Goal: Information Seeking & Learning: Check status

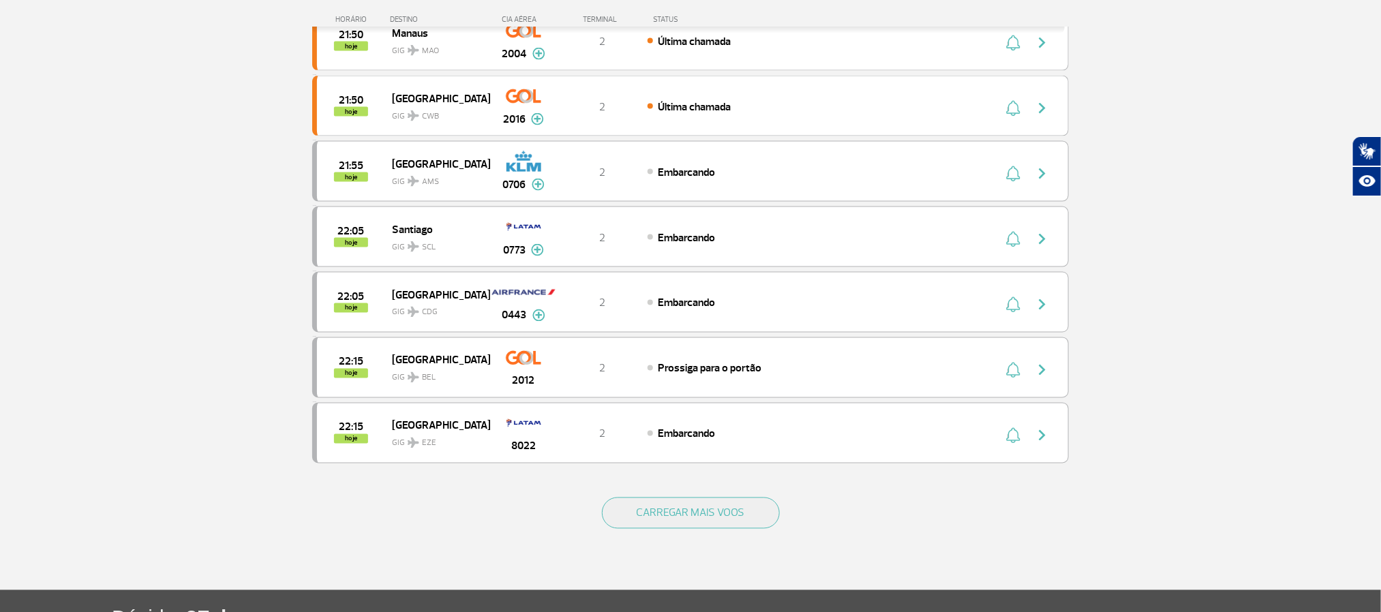
scroll to position [1124, 0]
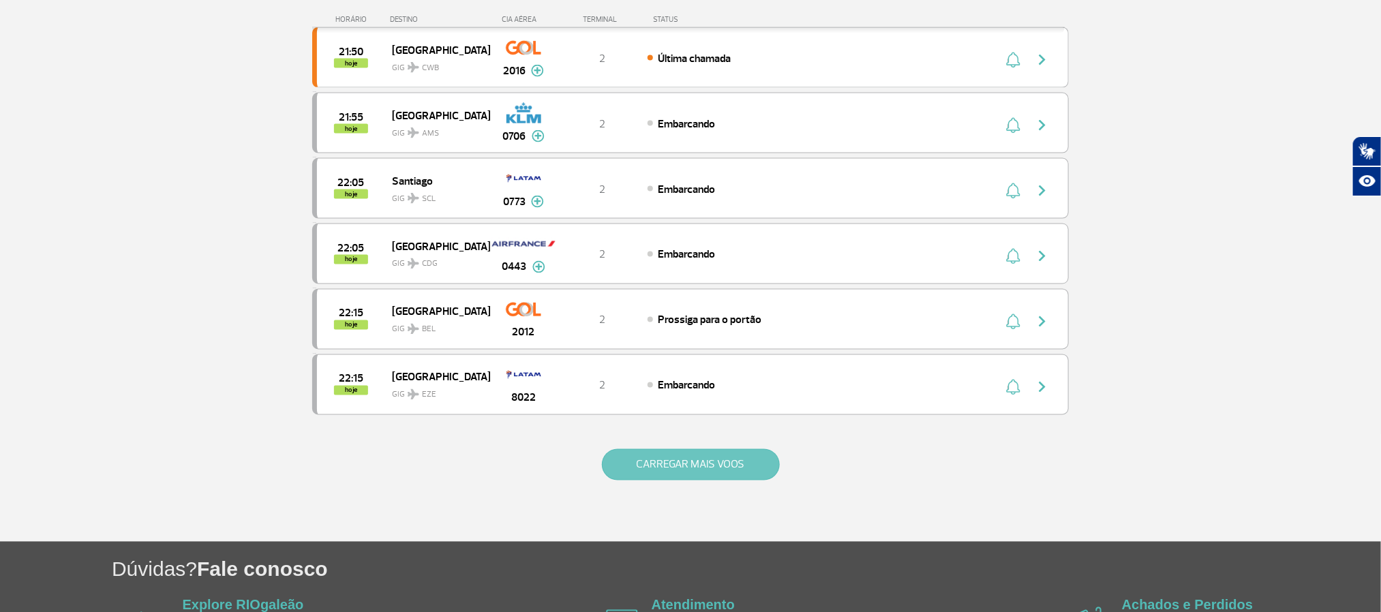
click at [636, 480] on button "CARREGAR MAIS VOOS" at bounding box center [691, 464] width 178 height 31
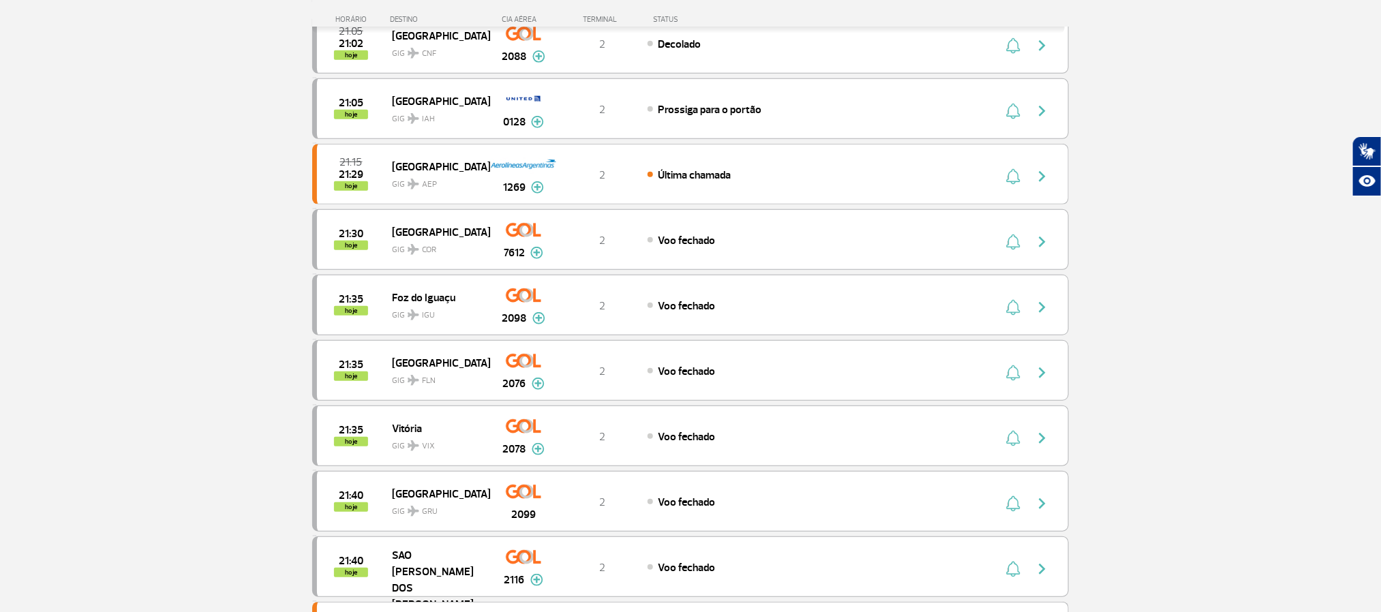
scroll to position [307, 0]
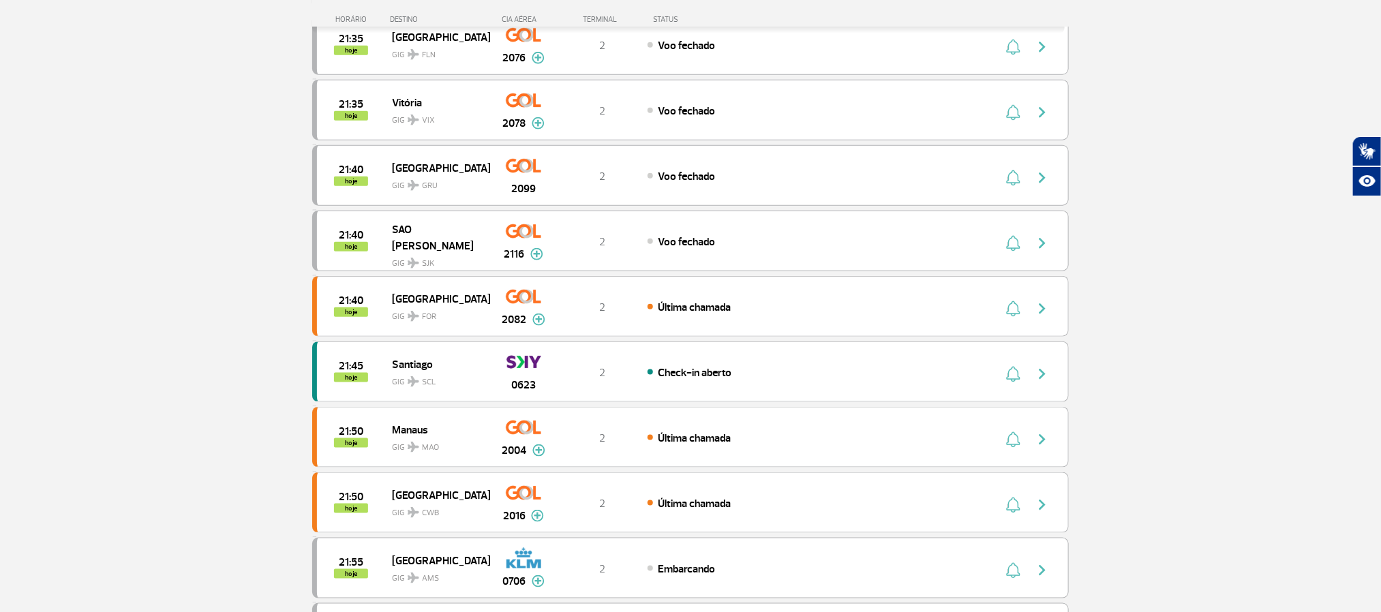
scroll to position [716, 0]
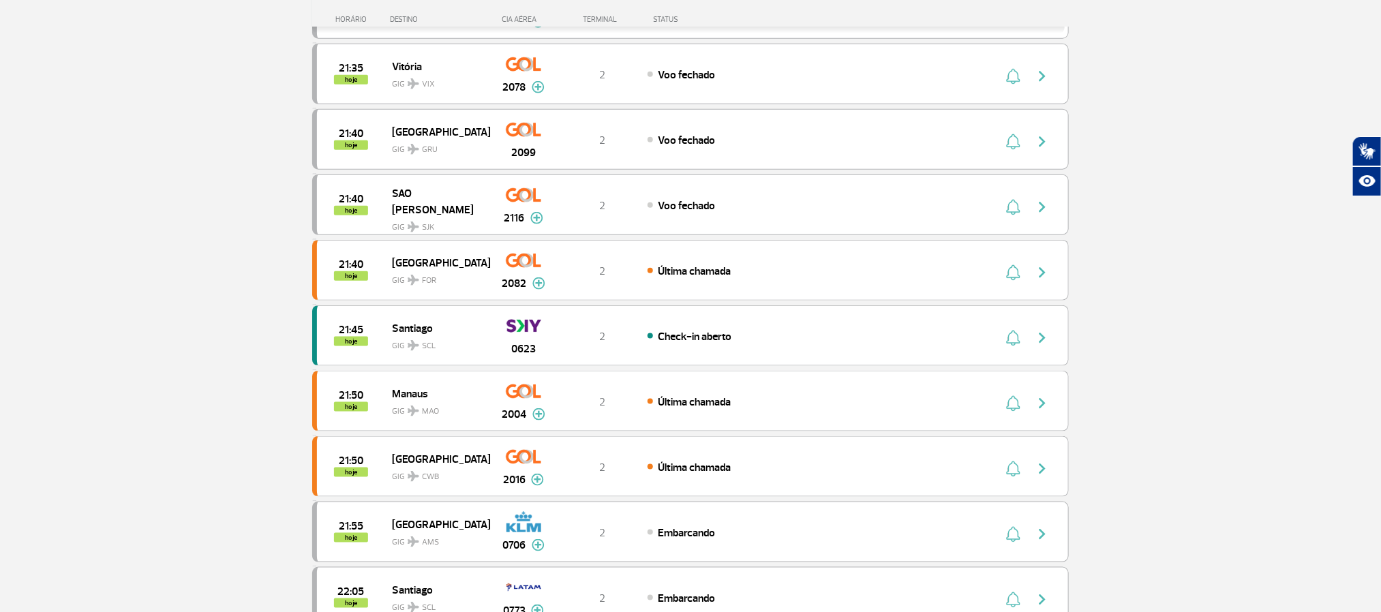
click at [1174, 266] on section "Página Inicial > Voos > Painel de Voos Painel de Voos Partidas Chegadas 21:10 2…" at bounding box center [690, 151] width 1381 height 1599
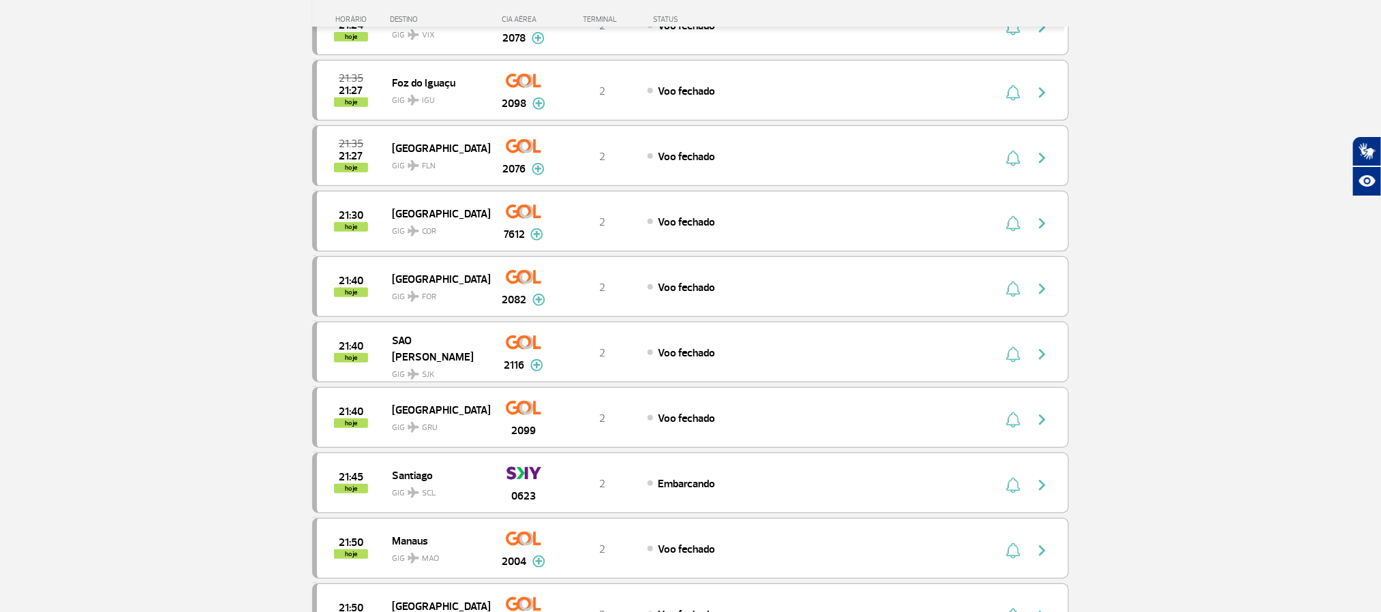
click at [138, 303] on section "Página Inicial > Voos > Painel de Voos Painel de Voos Partidas Chegadas 21:15 2…" at bounding box center [690, 560] width 1381 height 1599
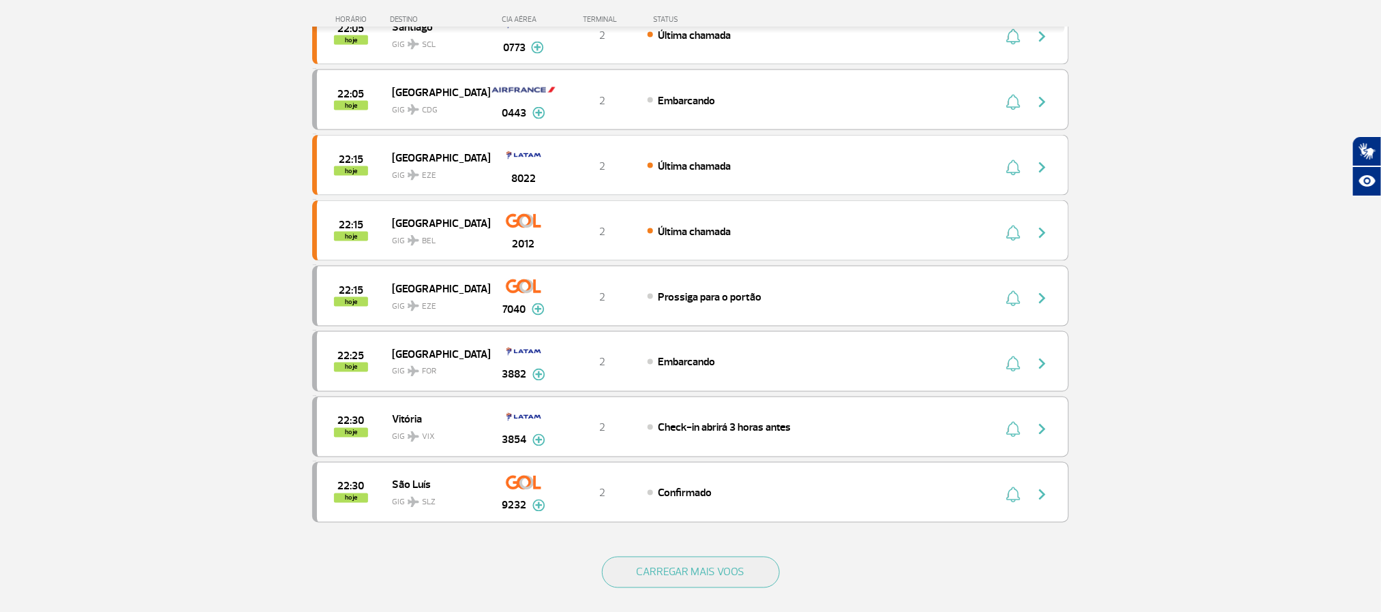
scroll to position [1022, 0]
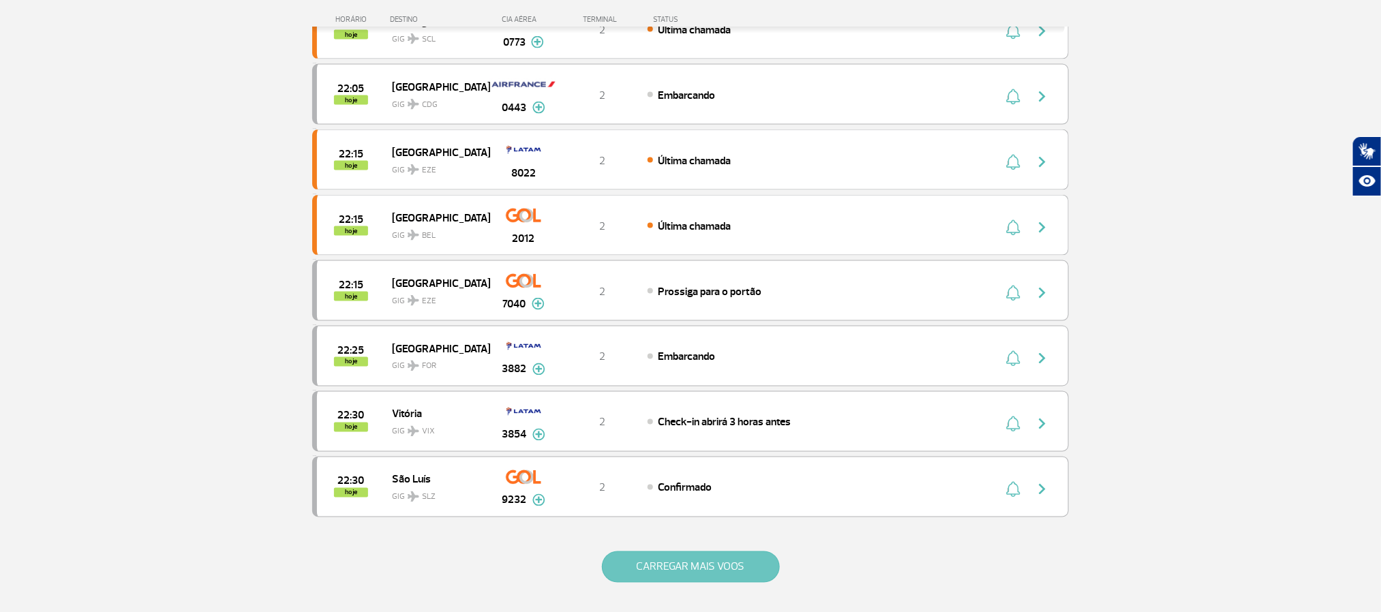
click at [761, 583] on button "CARREGAR MAIS VOOS" at bounding box center [691, 566] width 178 height 31
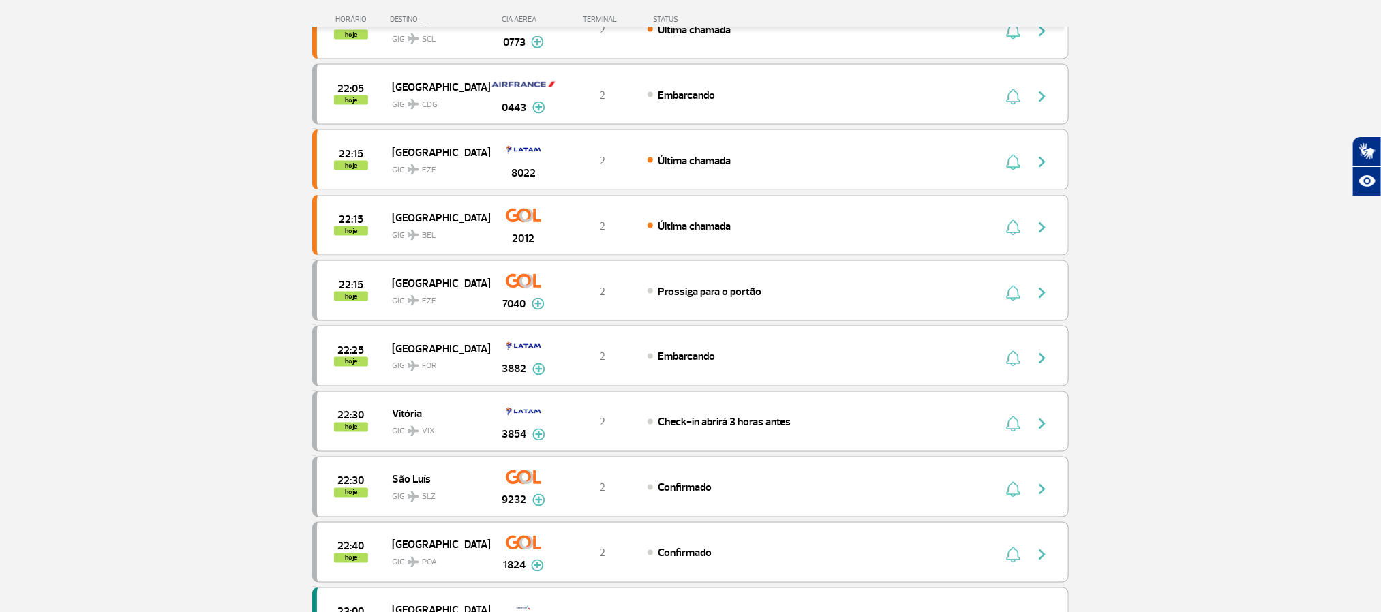
click at [160, 207] on section "Página Inicial > Voos > Painel de Voos Painel de Voos Partidas Chegadas 21:15 2…" at bounding box center [690, 498] width 1381 height 2907
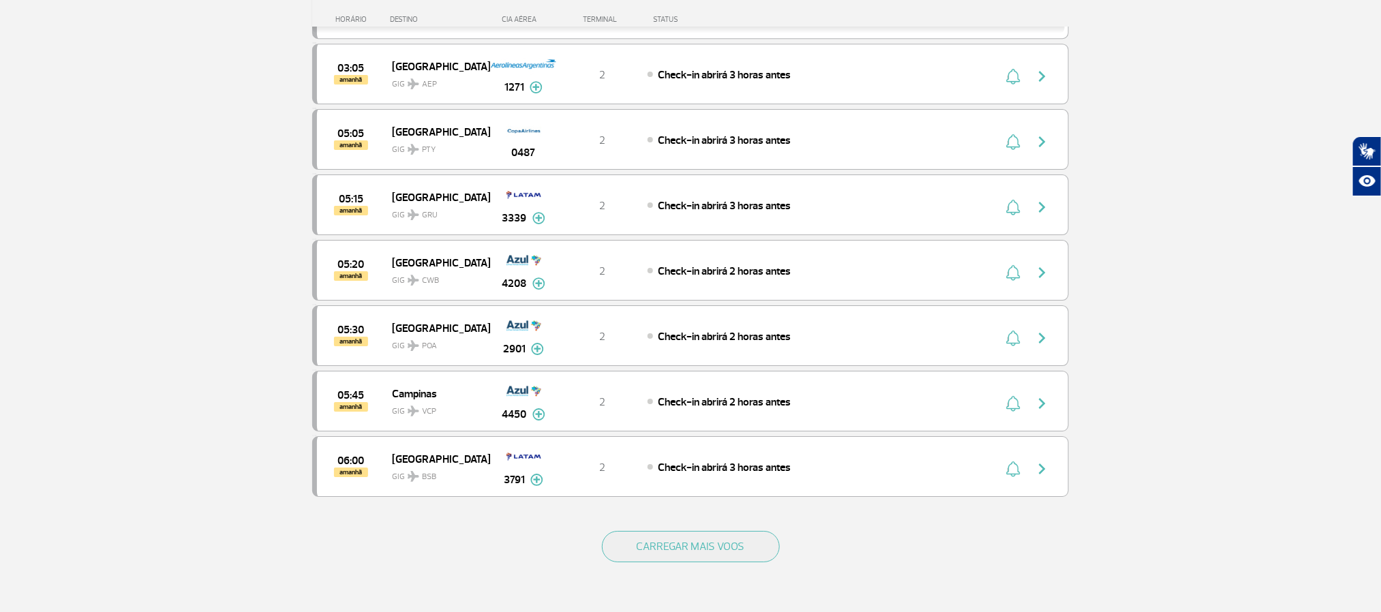
scroll to position [2453, 0]
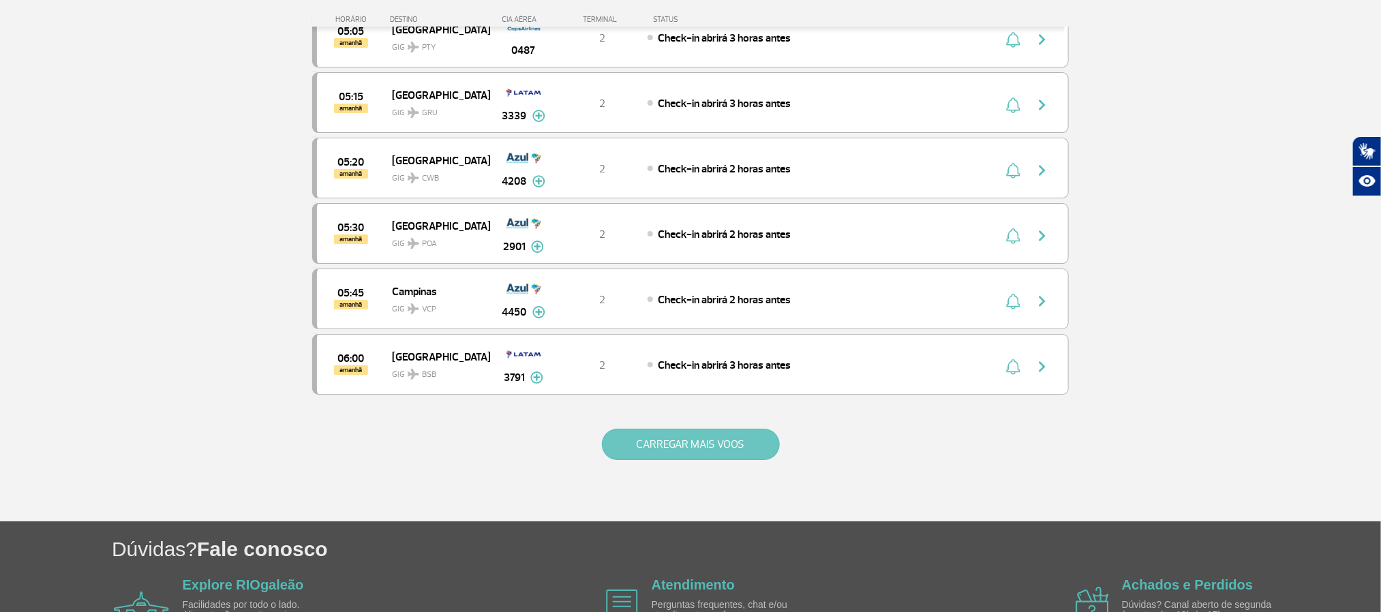
click at [640, 460] on button "CARREGAR MAIS VOOS" at bounding box center [691, 444] width 178 height 31
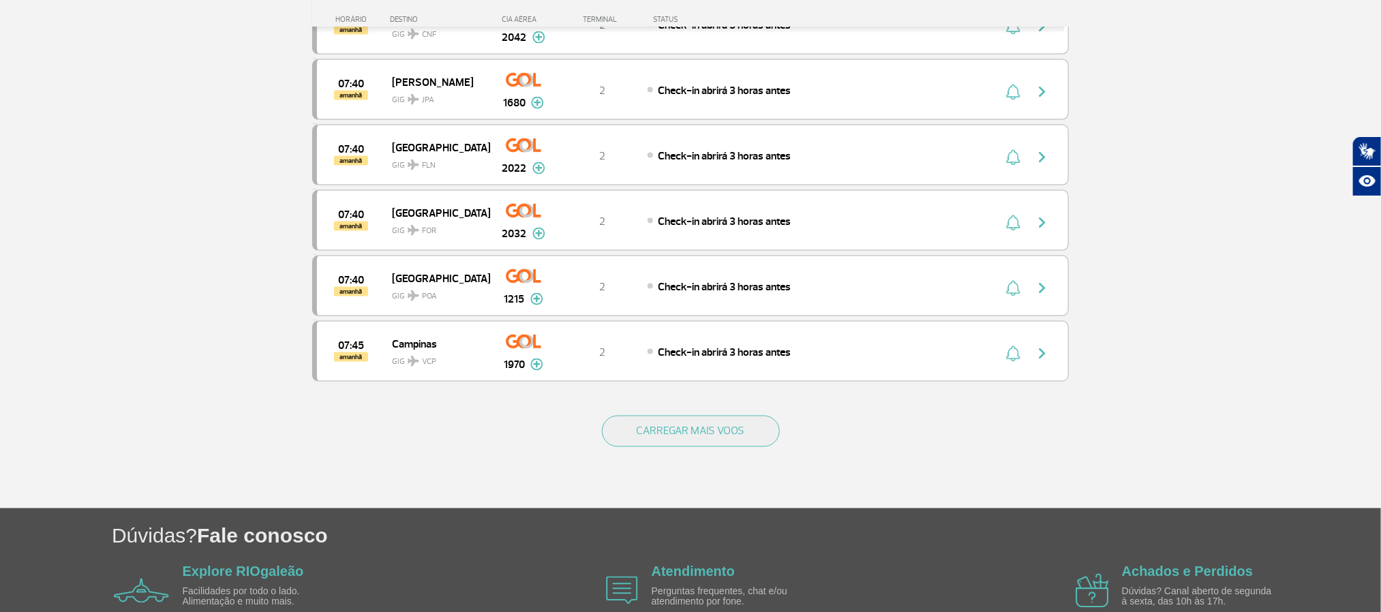
scroll to position [3782, 0]
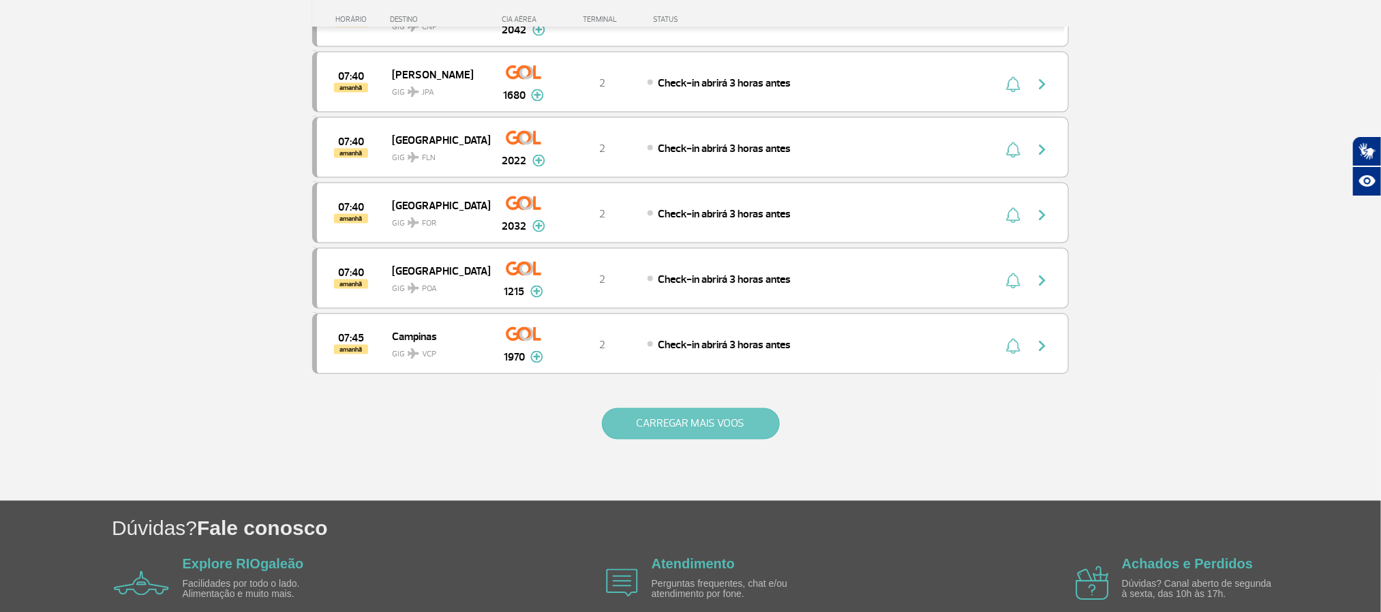
click at [677, 440] on button "CARREGAR MAIS VOOS" at bounding box center [691, 423] width 178 height 31
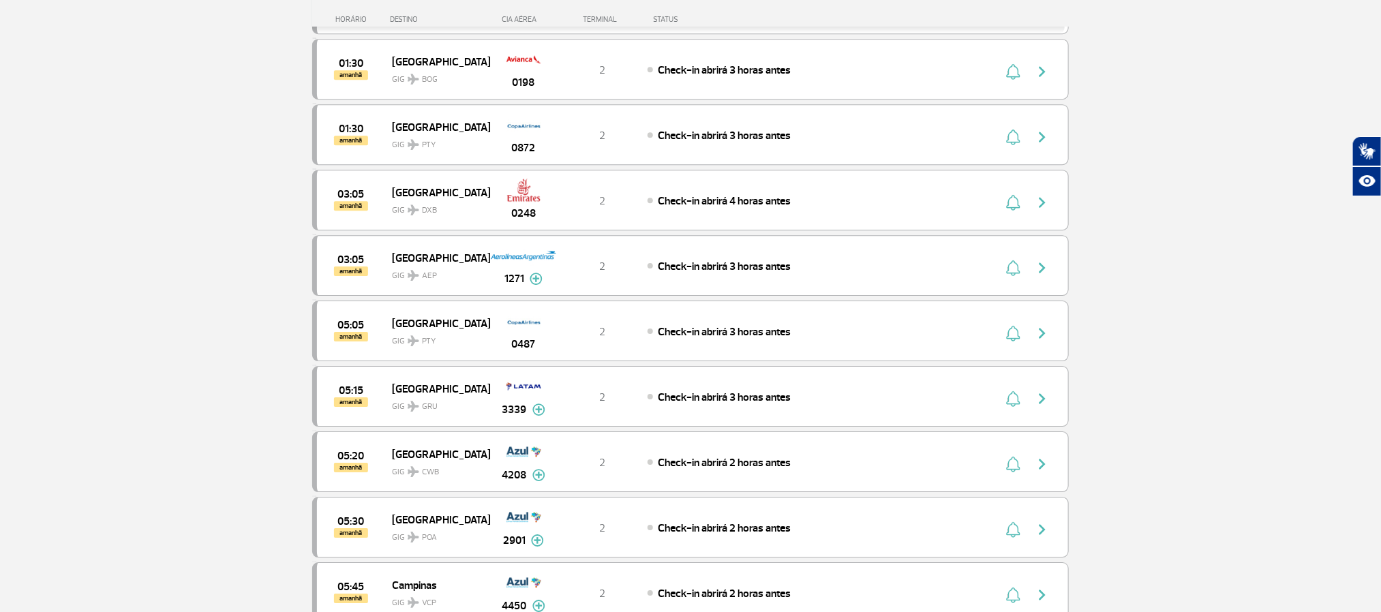
scroll to position [2045, 0]
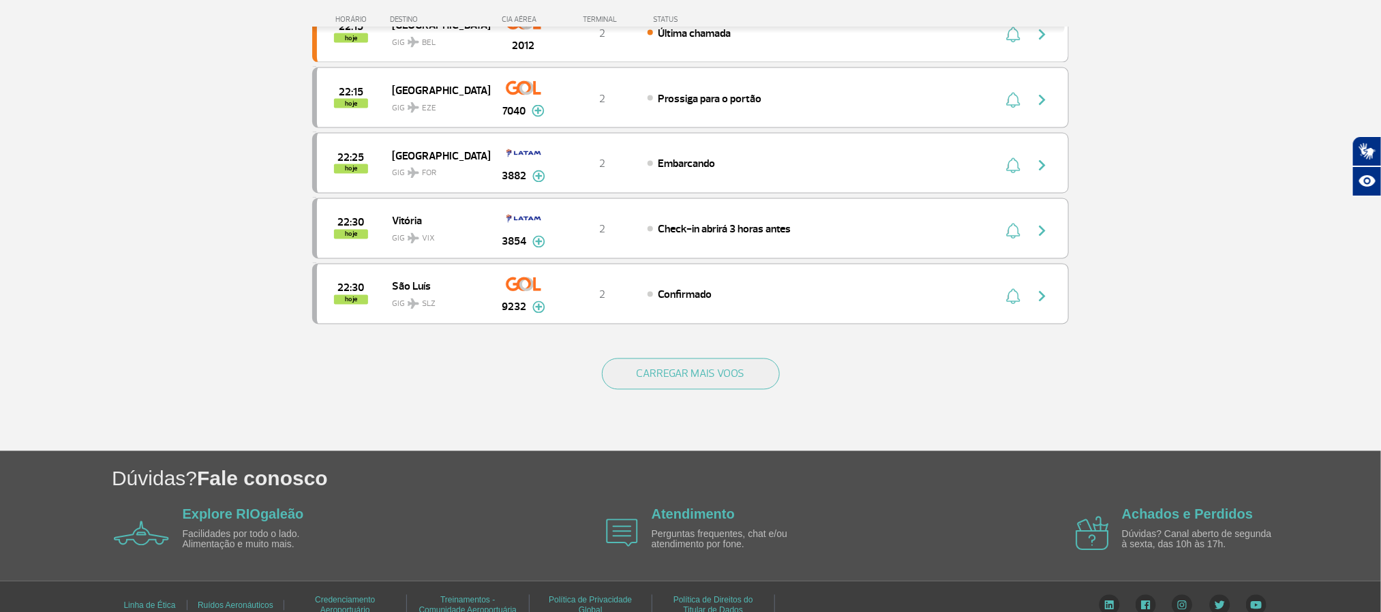
scroll to position [1227, 0]
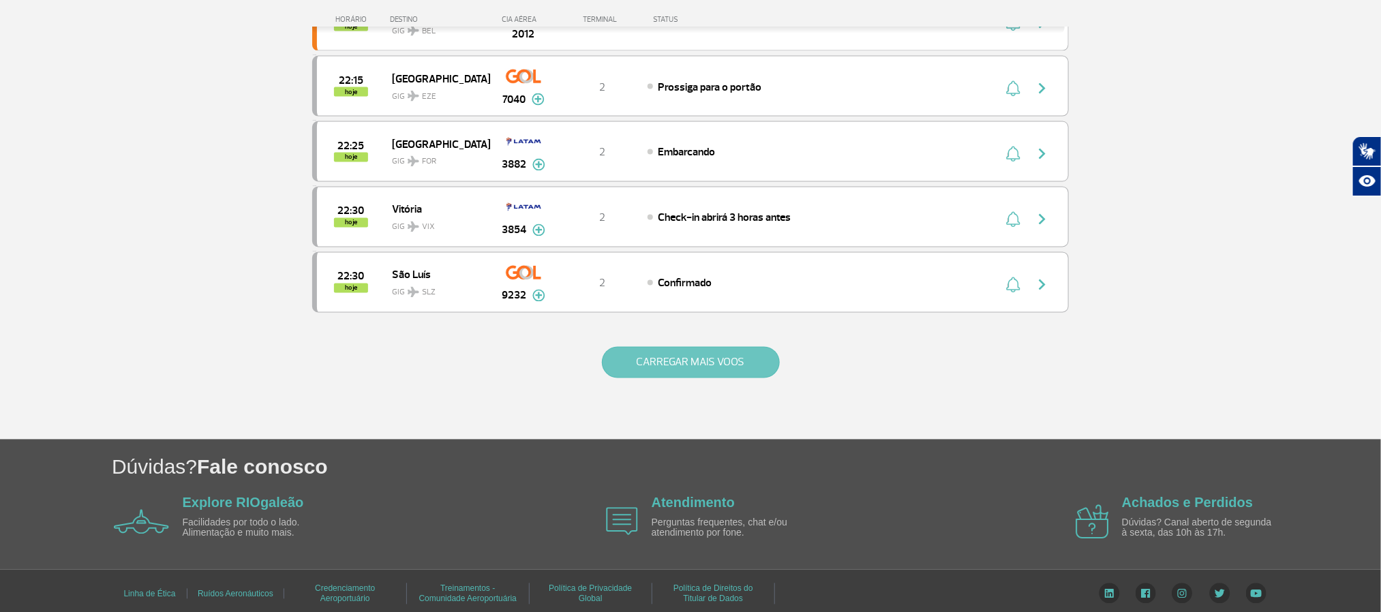
click at [726, 378] on button "CARREGAR MAIS VOOS" at bounding box center [691, 362] width 178 height 31
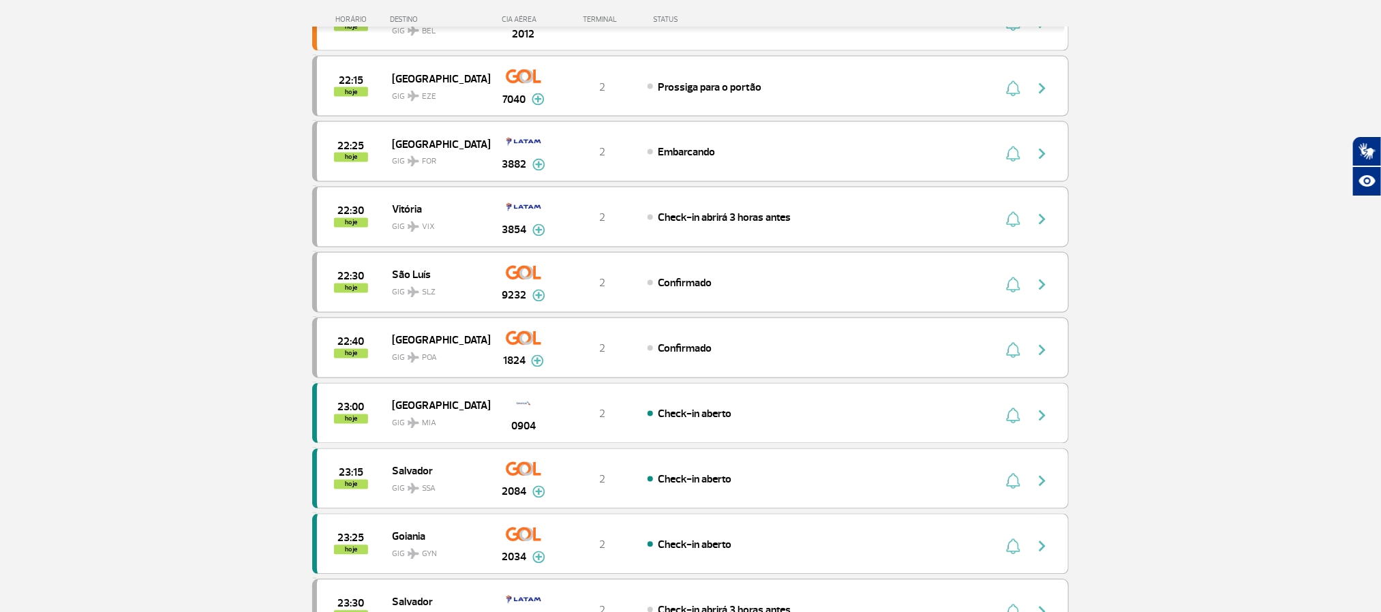
click at [106, 172] on section "Página Inicial > Voos > Painel de Voos Painel de Voos Partidas Chegadas 21:15 2…" at bounding box center [690, 294] width 1381 height 2907
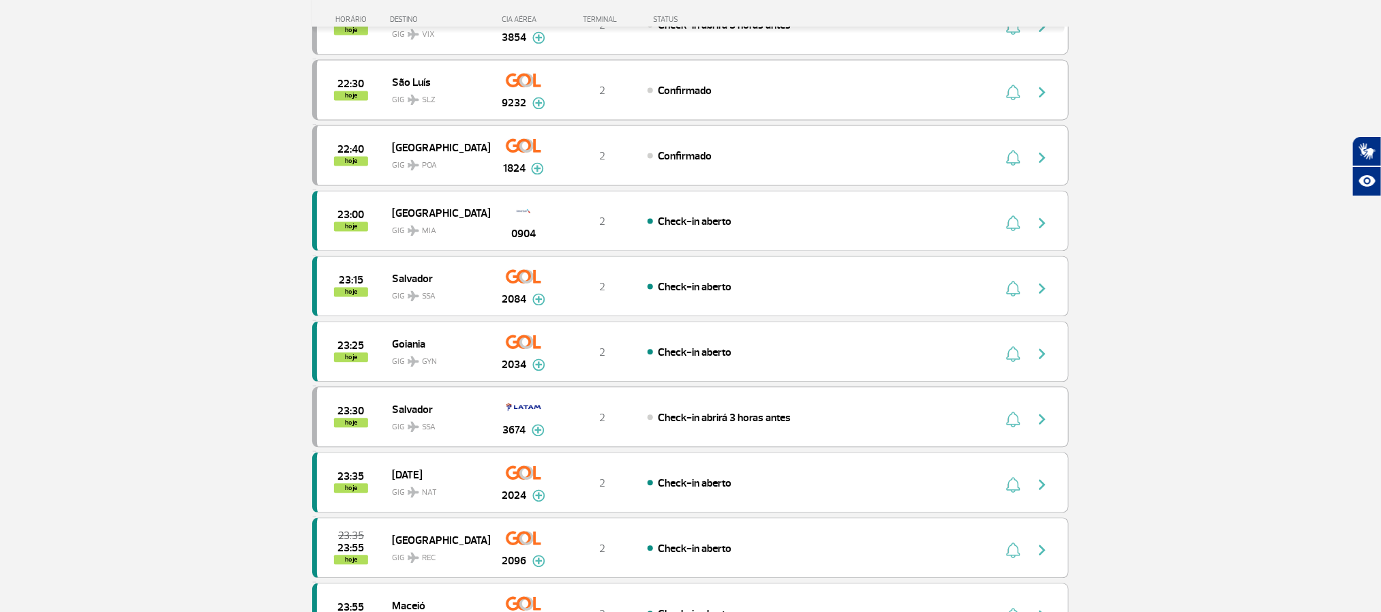
scroll to position [1431, 0]
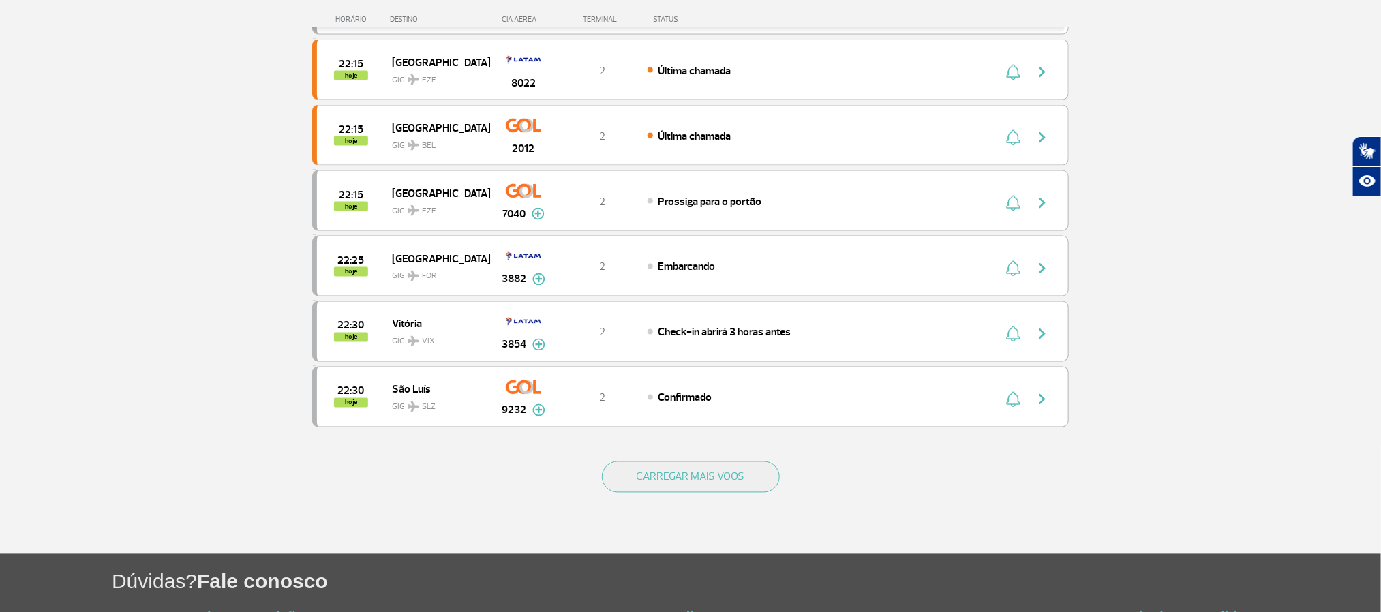
scroll to position [1124, 0]
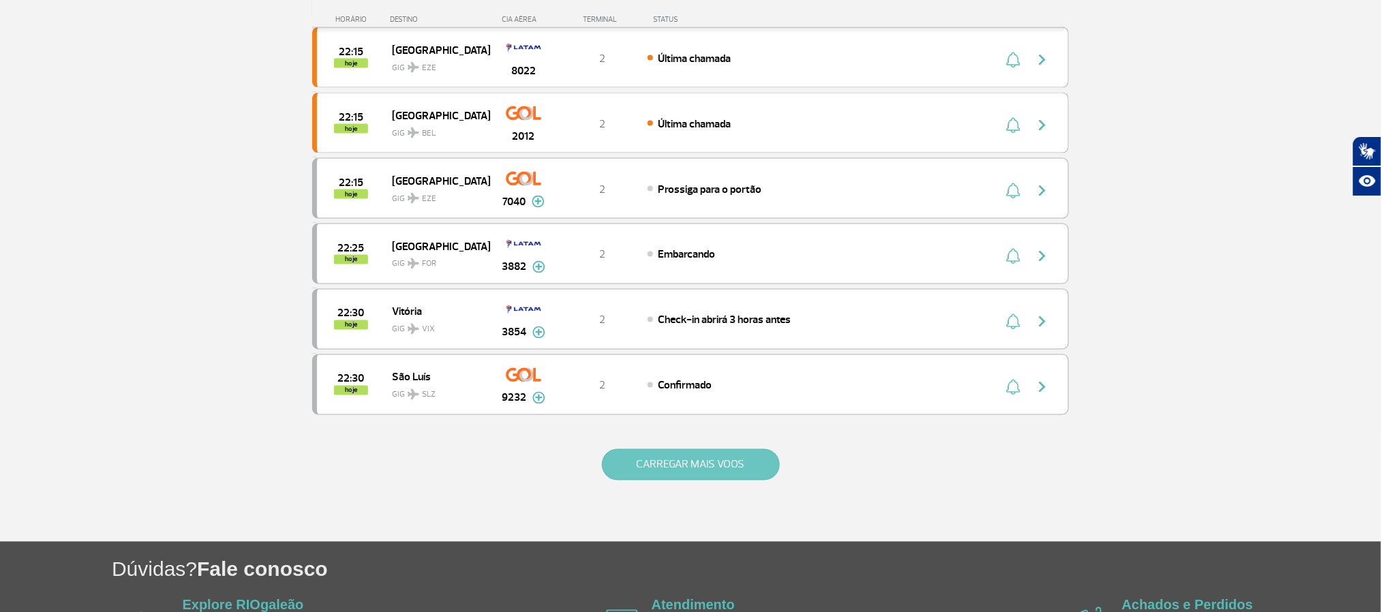
click at [687, 480] on button "CARREGAR MAIS VOOS" at bounding box center [691, 464] width 178 height 31
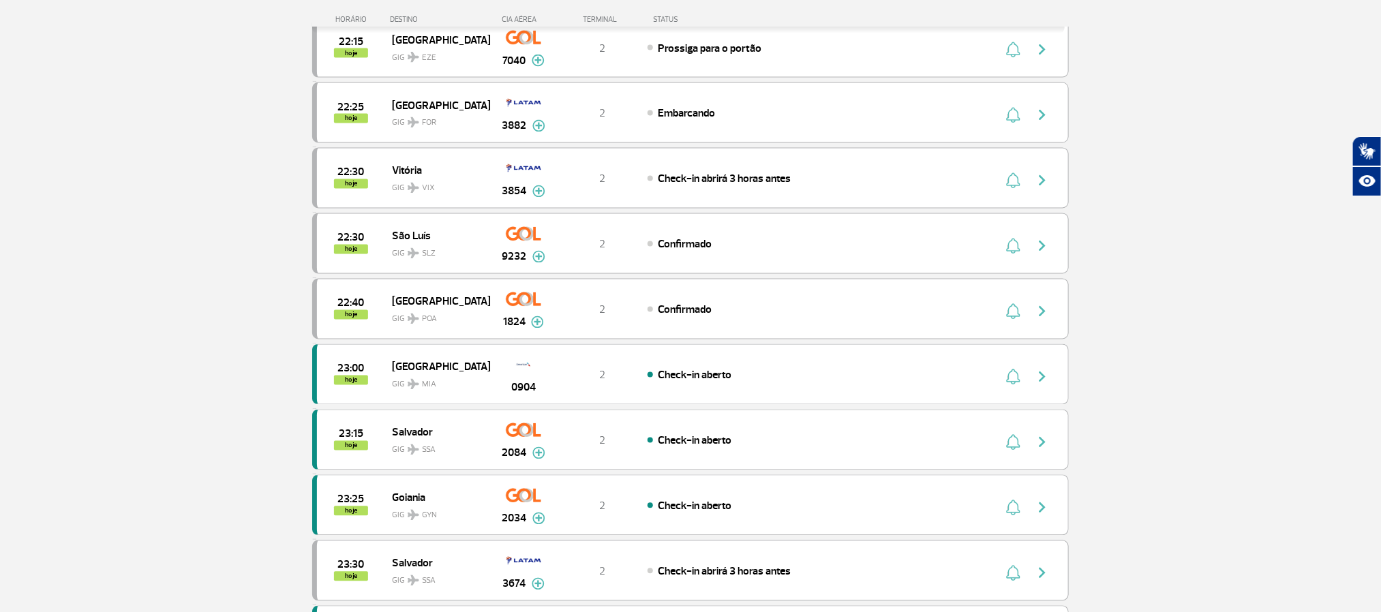
scroll to position [1227, 0]
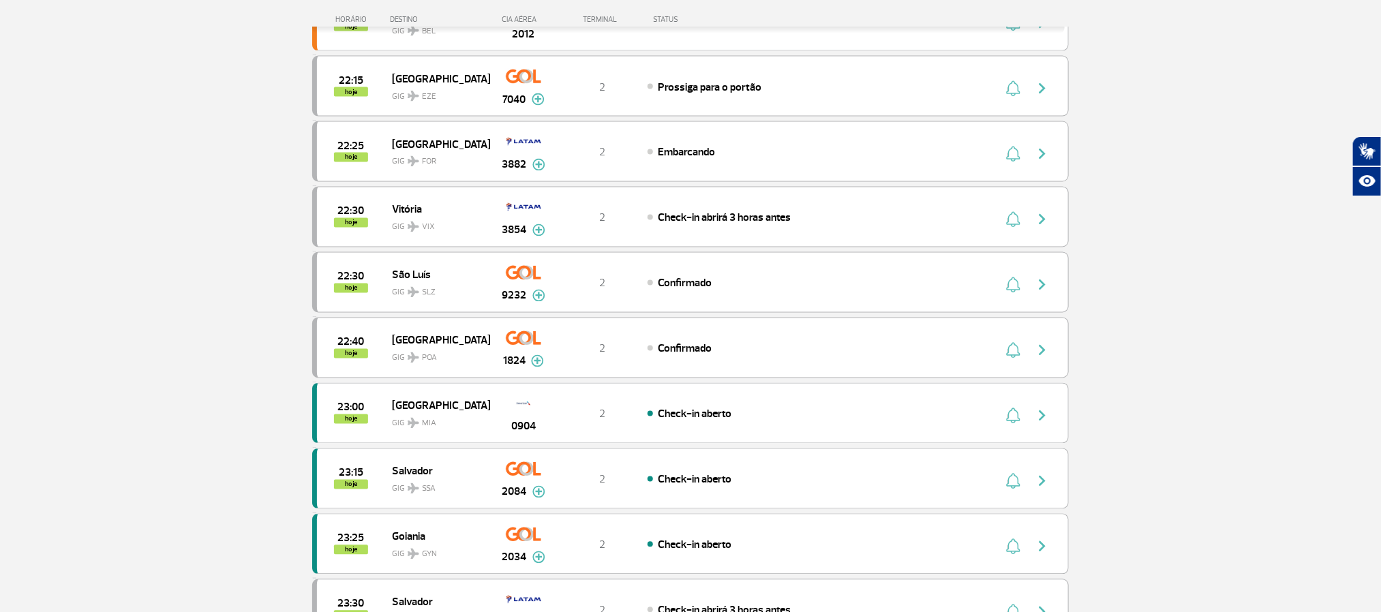
click at [148, 289] on section "Página Inicial > Voos > Painel de Voos Painel de Voos Partidas Chegadas 21:15 2…" at bounding box center [690, 294] width 1381 height 2907
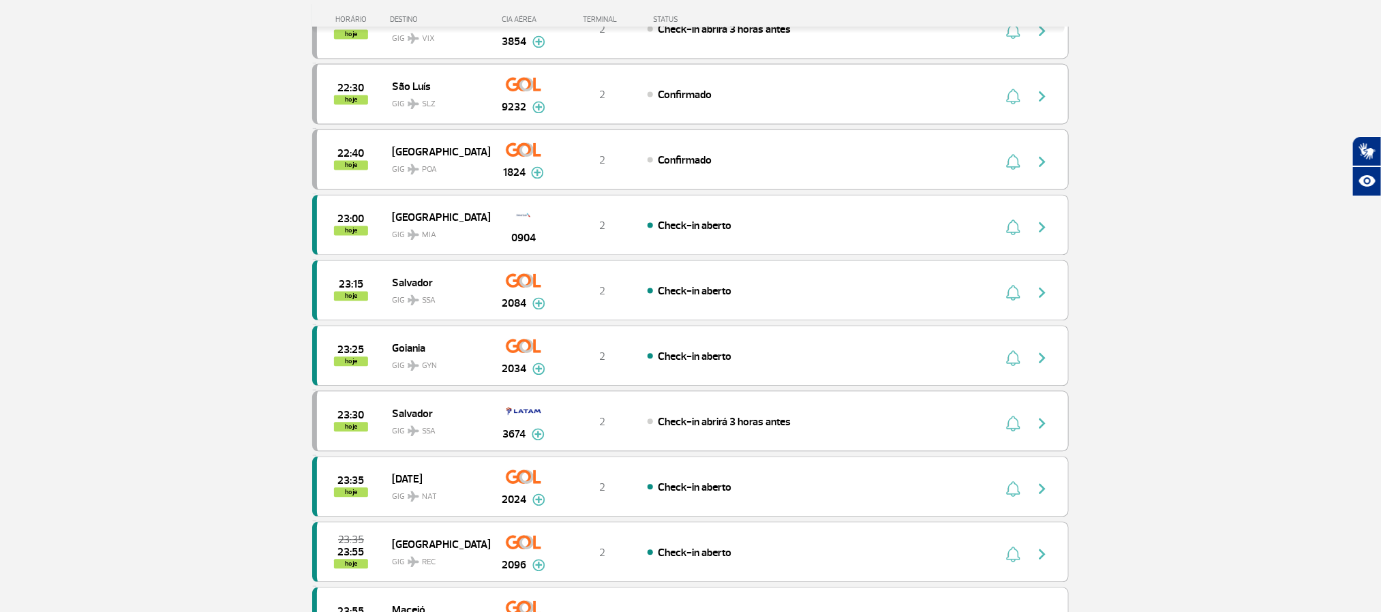
scroll to position [1431, 0]
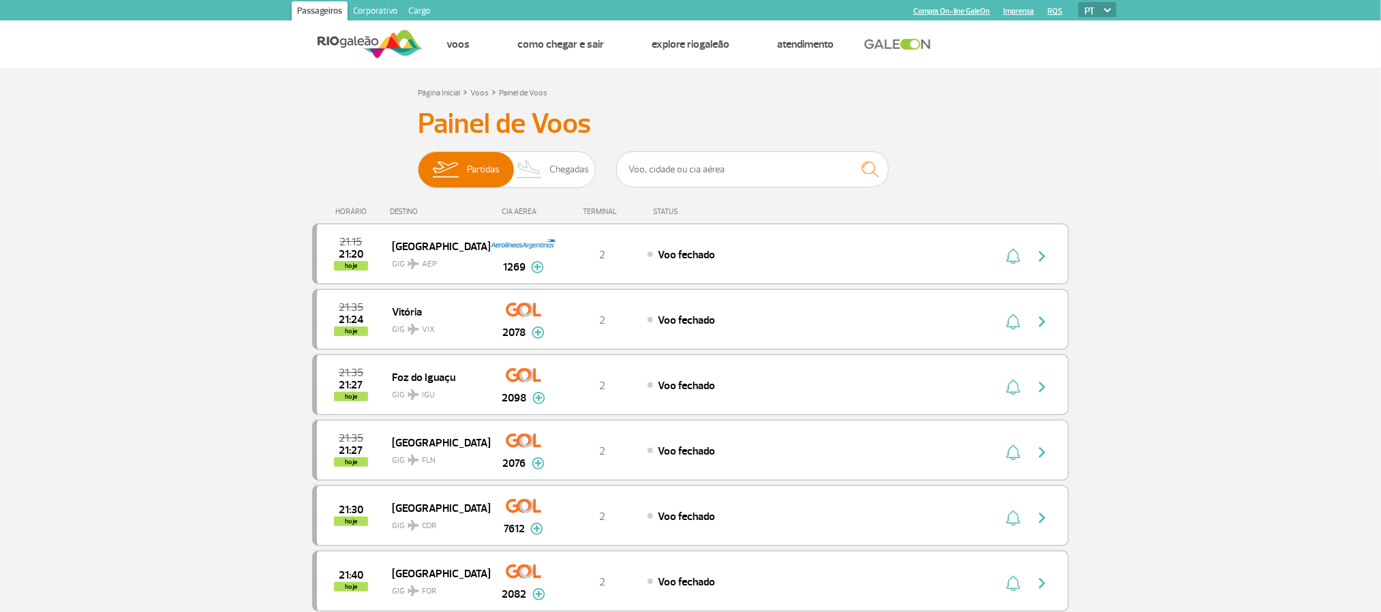
scroll to position [1249, 0]
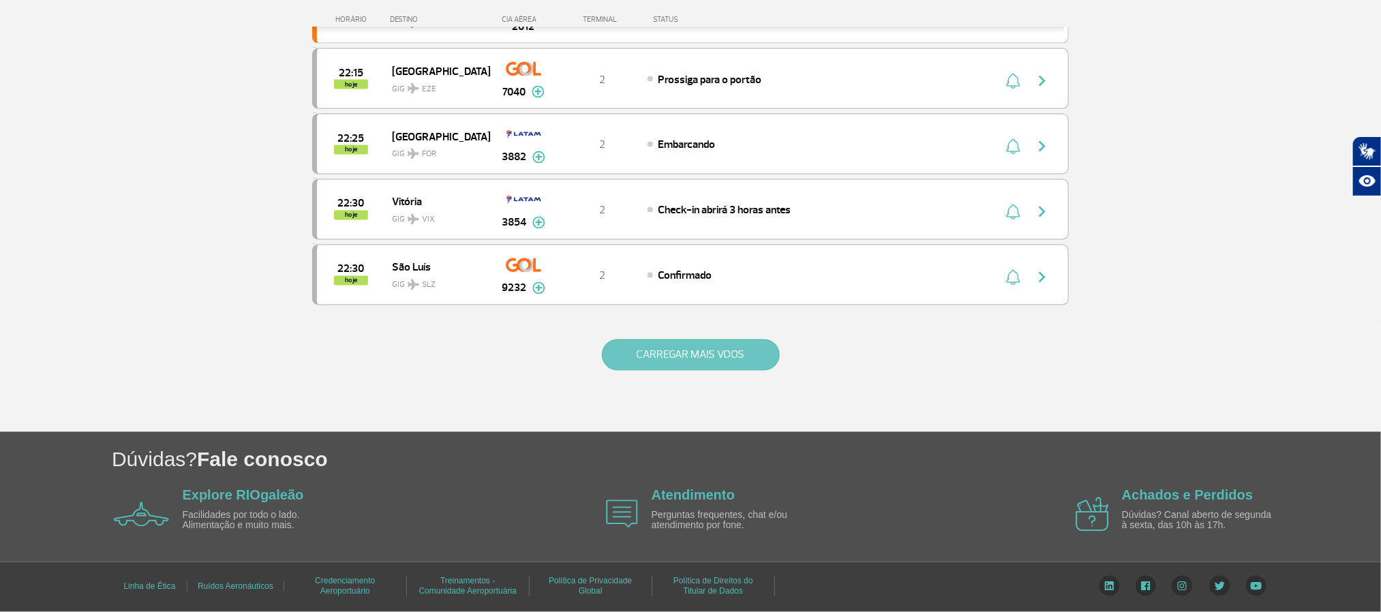
click at [734, 362] on button "CARREGAR MAIS VOOS" at bounding box center [691, 354] width 178 height 31
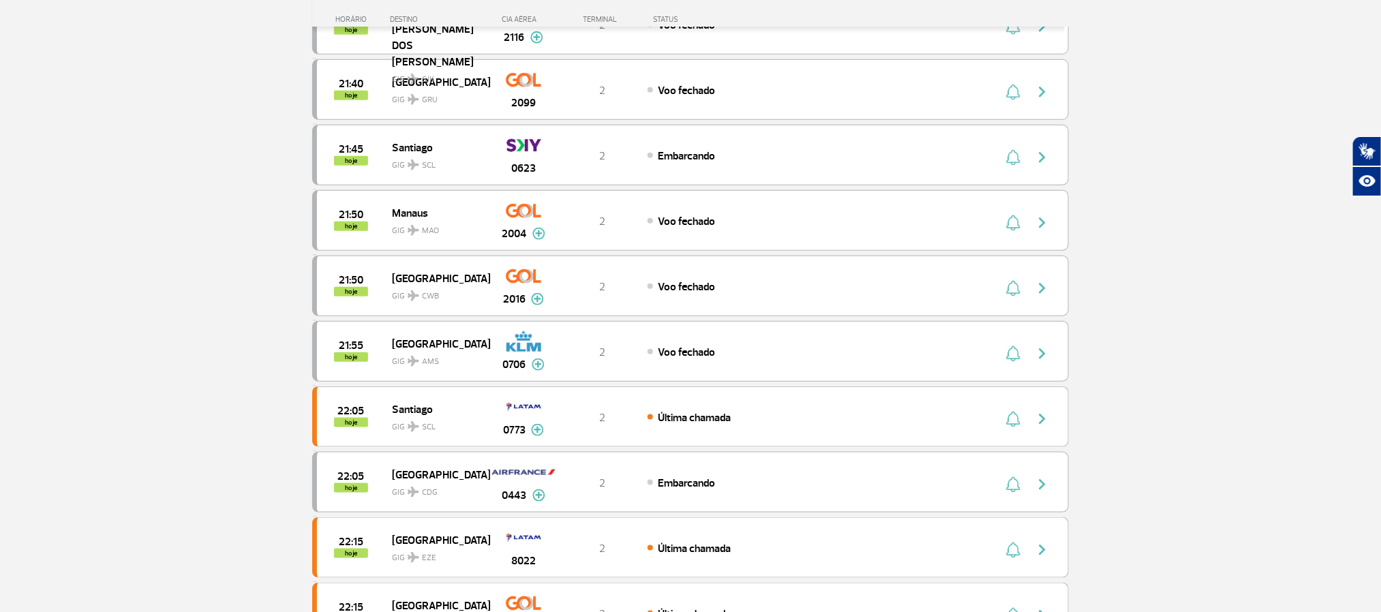
scroll to position [227, 0]
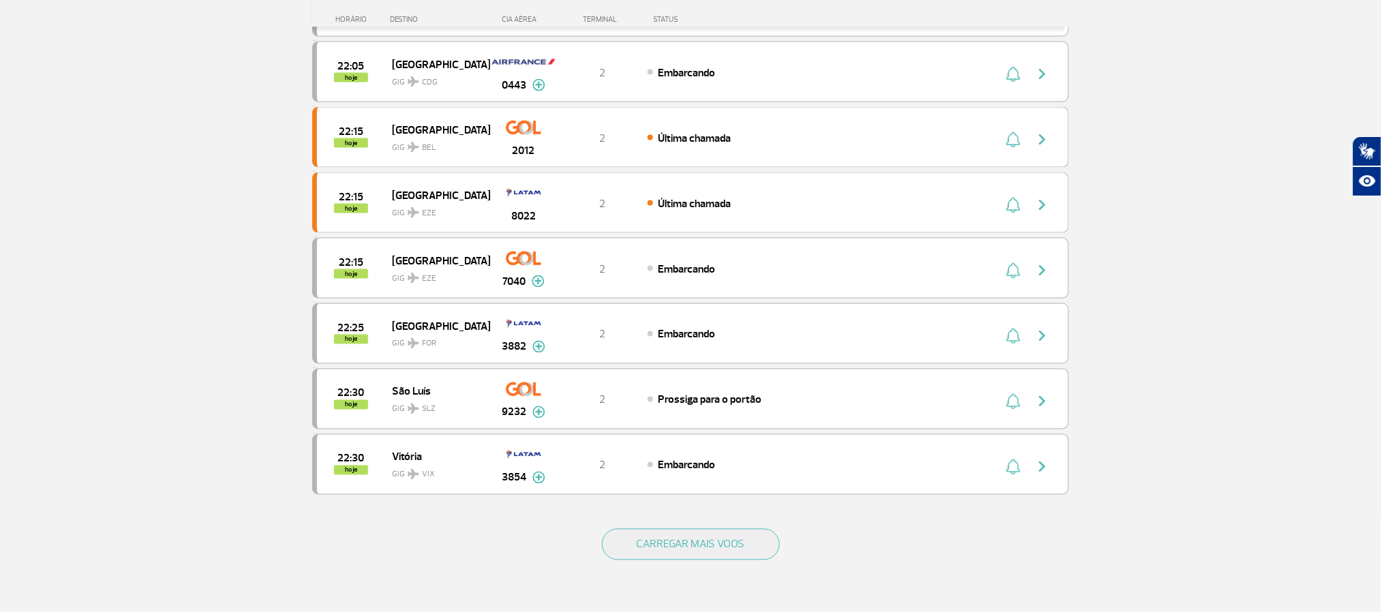
scroll to position [1147, 0]
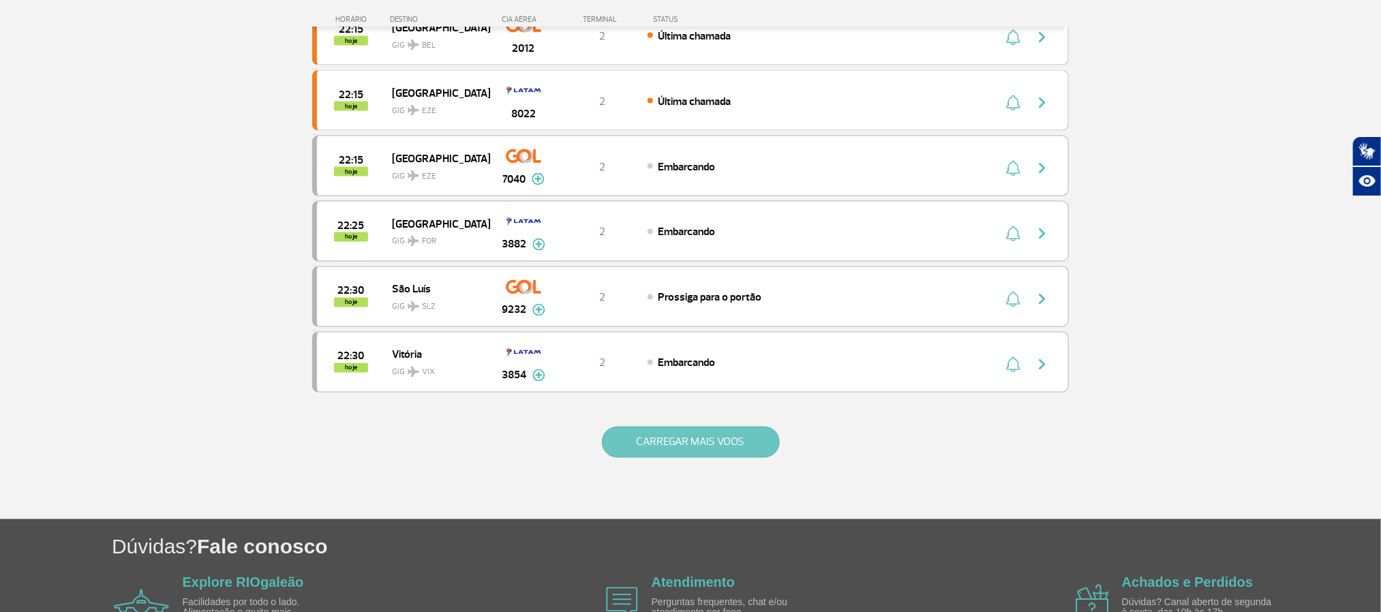
click at [718, 458] on button "CARREGAR MAIS VOOS" at bounding box center [691, 442] width 178 height 31
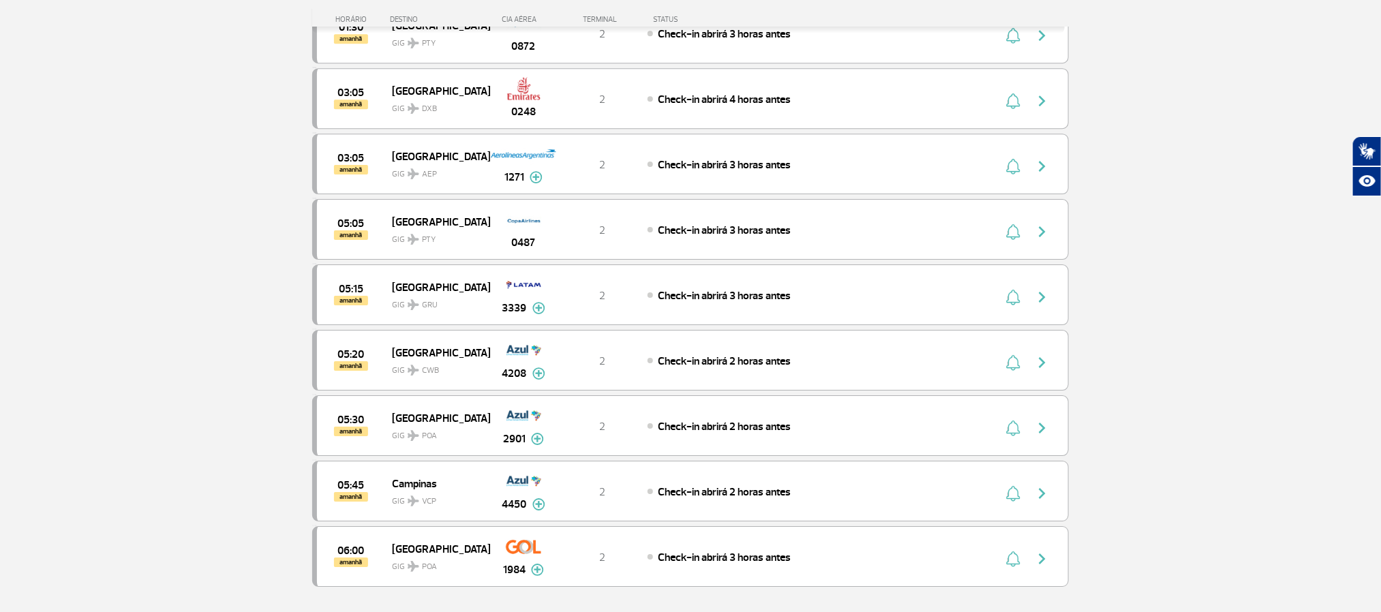
scroll to position [2374, 0]
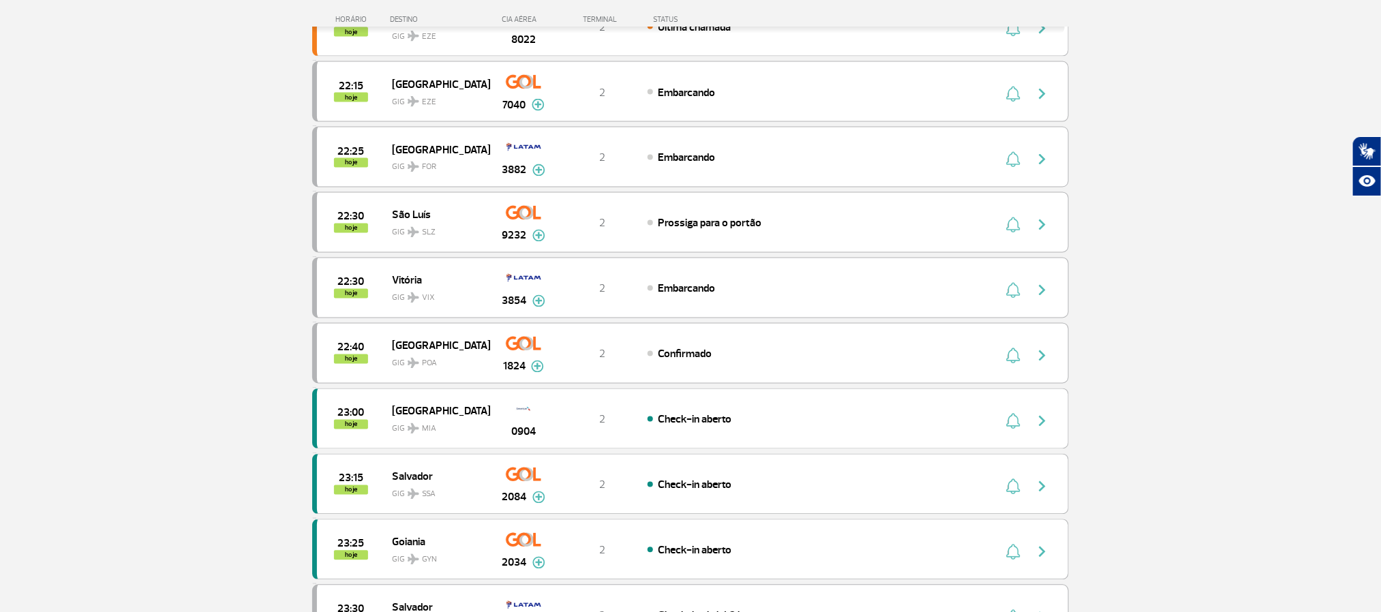
scroll to position [943, 0]
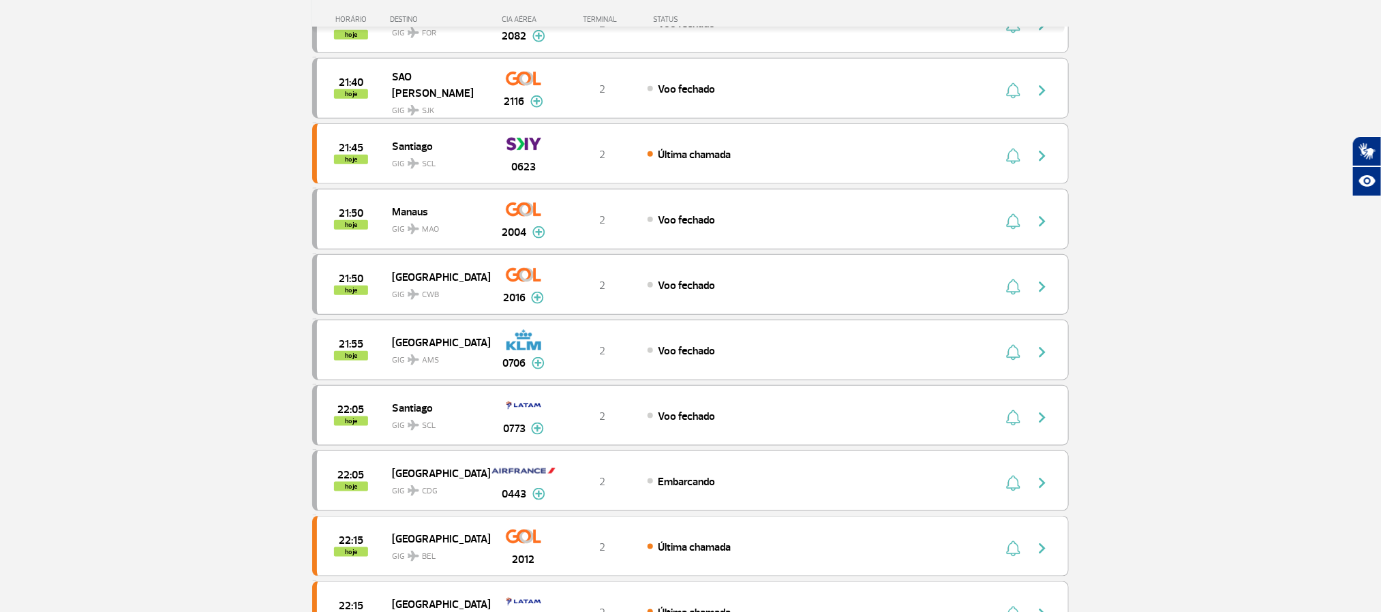
scroll to position [943, 0]
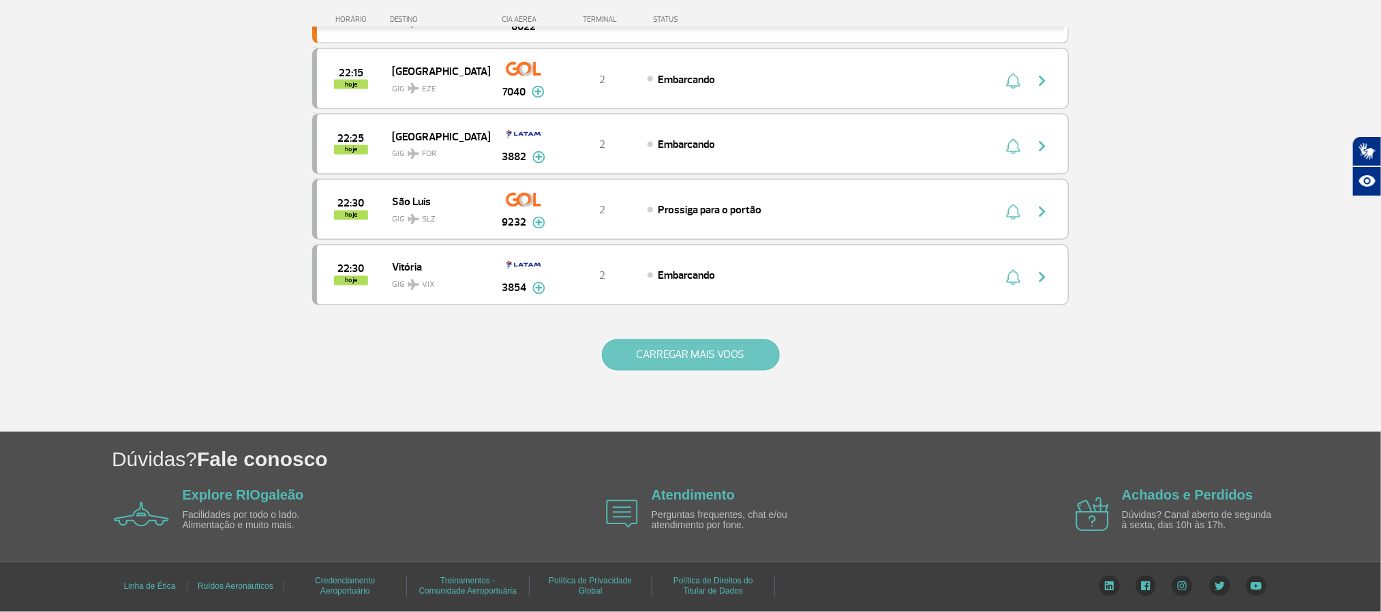
click at [675, 371] on button "CARREGAR MAIS VOOS" at bounding box center [691, 354] width 178 height 31
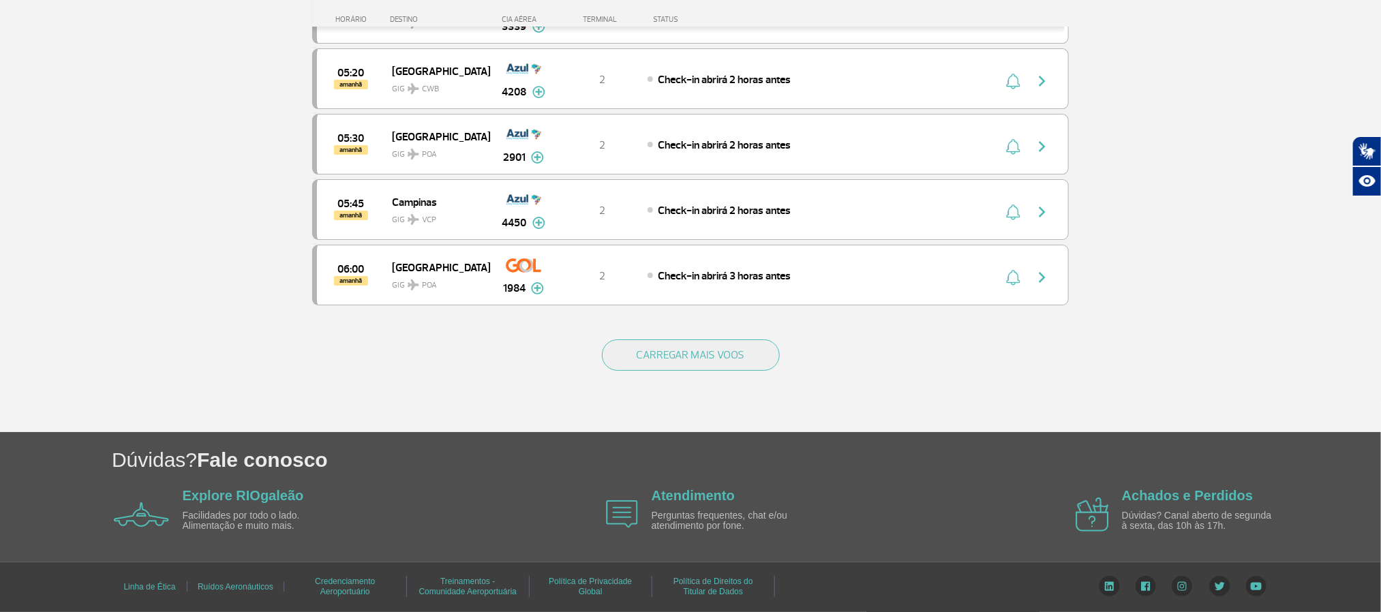
scroll to position [2578, 0]
click at [763, 371] on button "CARREGAR MAIS VOOS" at bounding box center [691, 354] width 178 height 31
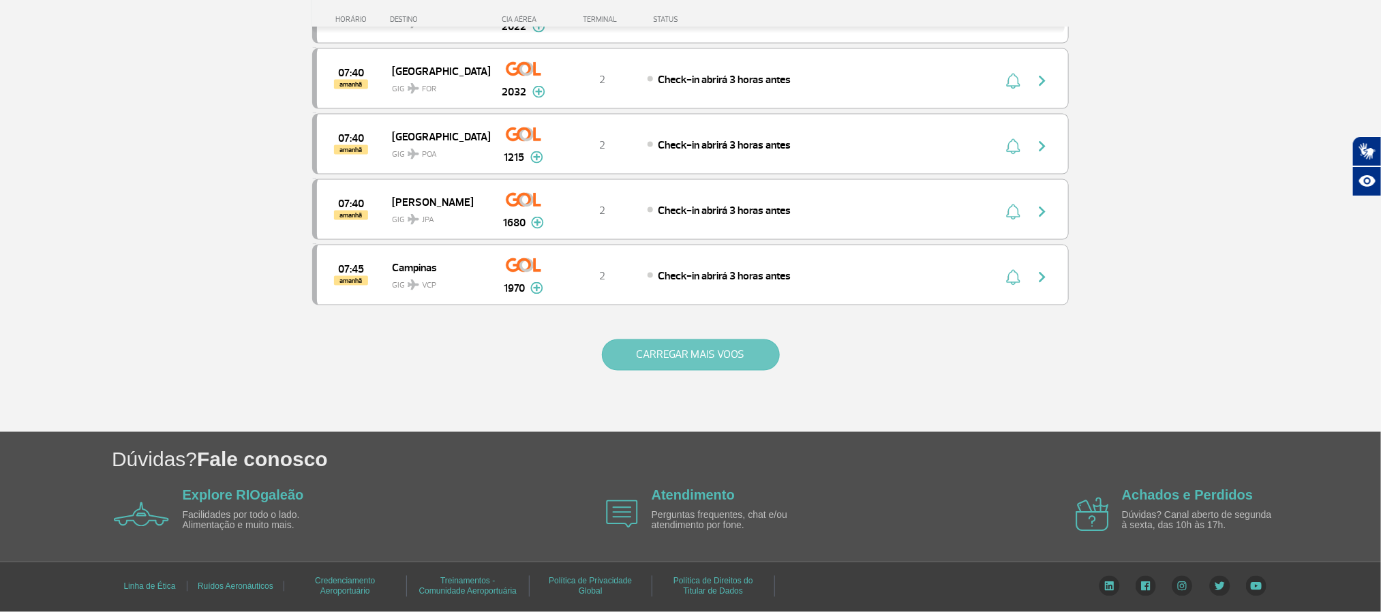
click at [750, 342] on button "CARREGAR MAIS VOOS" at bounding box center [691, 354] width 178 height 31
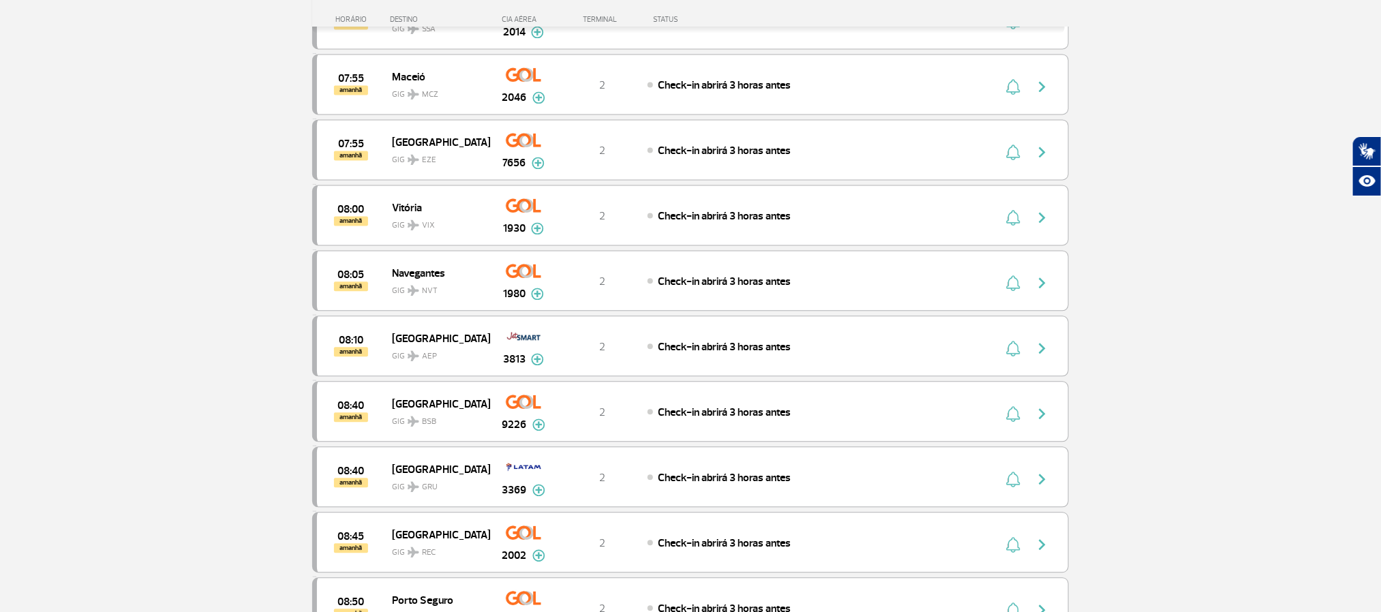
scroll to position [4239, 0]
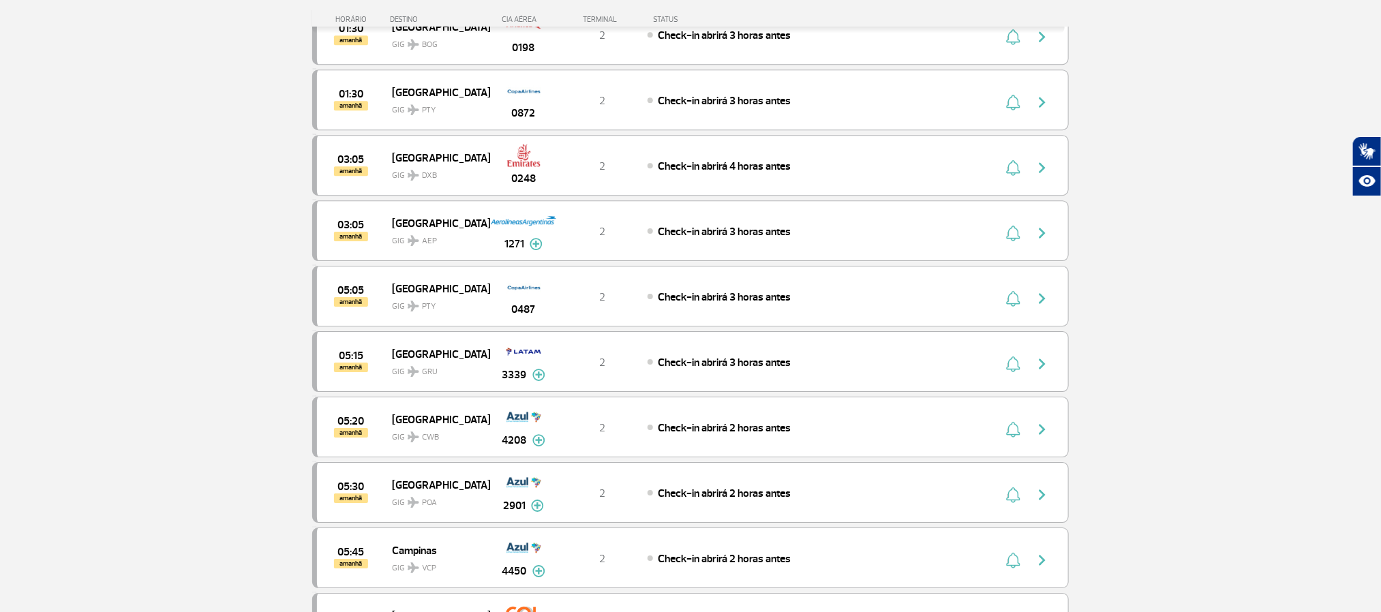
scroll to position [1786, 0]
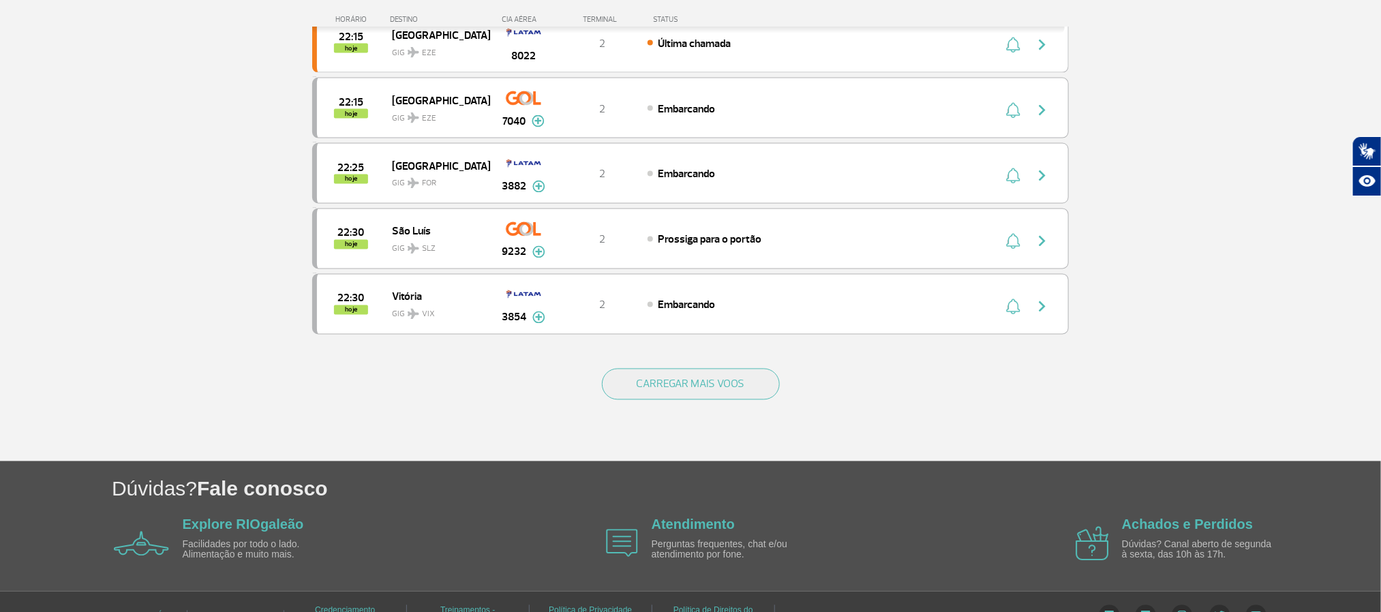
scroll to position [1261, 0]
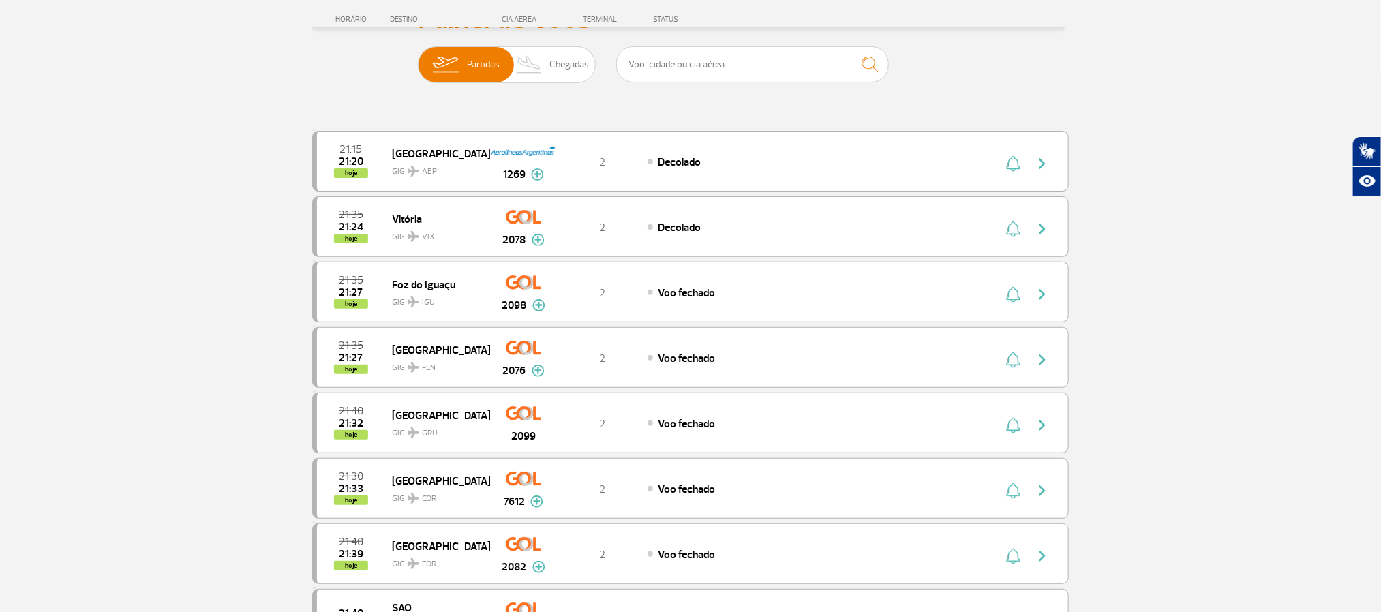
scroll to position [307, 0]
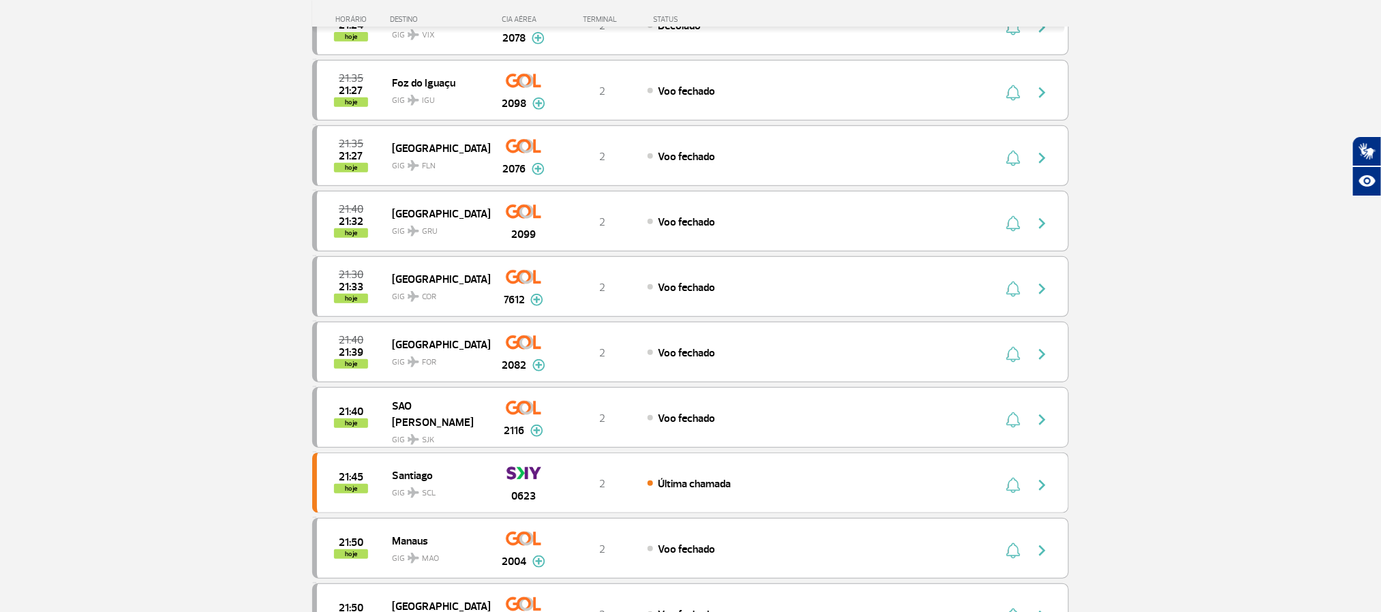
click at [170, 88] on section "Página Inicial > Voos > Painel de Voos Painel de Voos Partidas Chegadas 21:15 2…" at bounding box center [690, 560] width 1381 height 1599
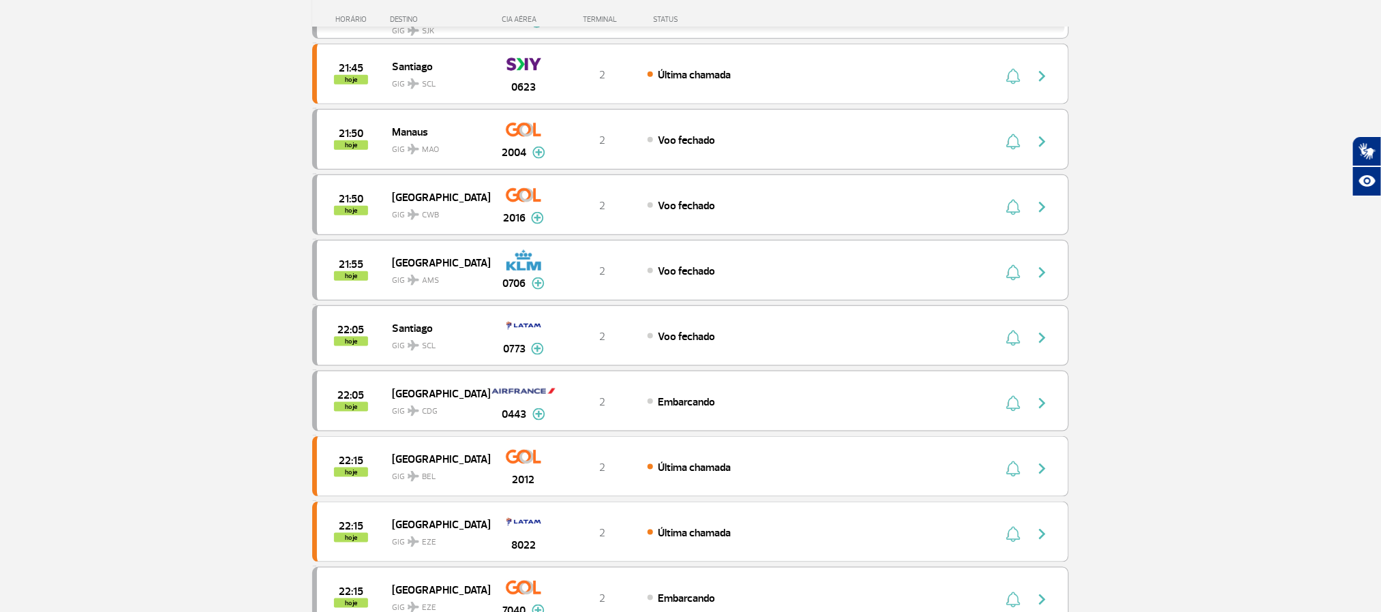
scroll to position [920, 0]
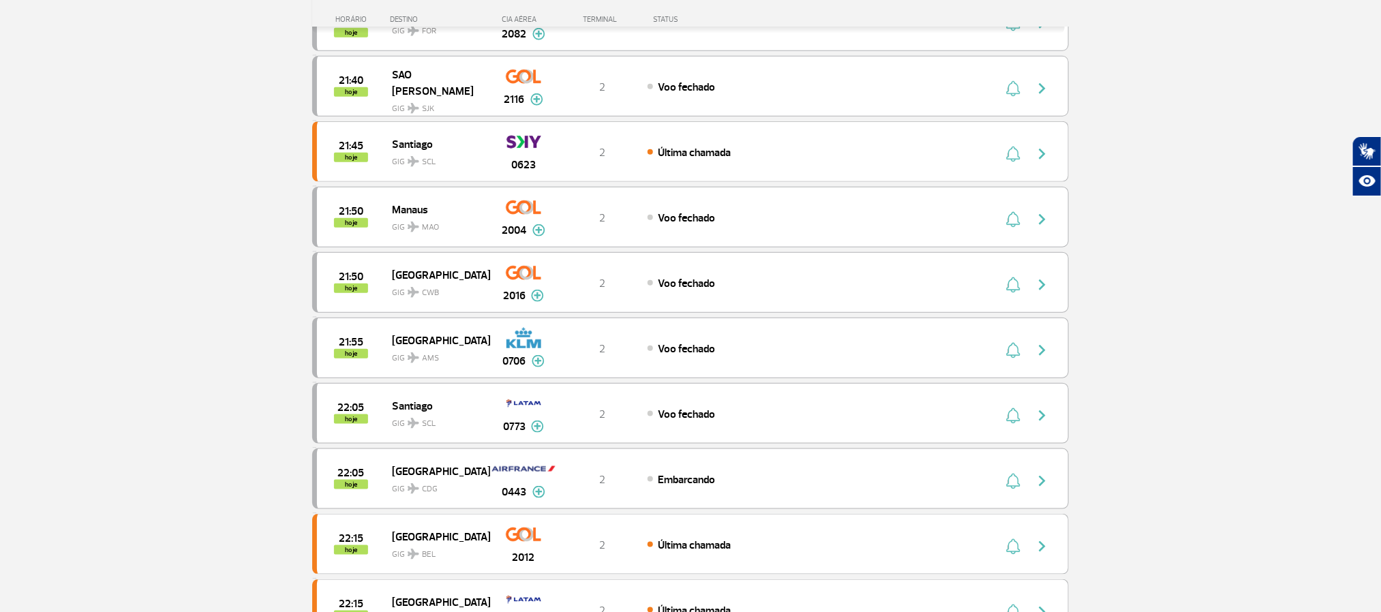
click at [143, 279] on section "Página Inicial > Voos > Painel de Voos Painel de Voos Partidas Chegadas 21:15 2…" at bounding box center [690, 229] width 1381 height 1599
click at [141, 295] on section "Página Inicial > Voos > Painel de Voos Painel de Voos Partidas Chegadas 21:15 2…" at bounding box center [690, 229] width 1381 height 1599
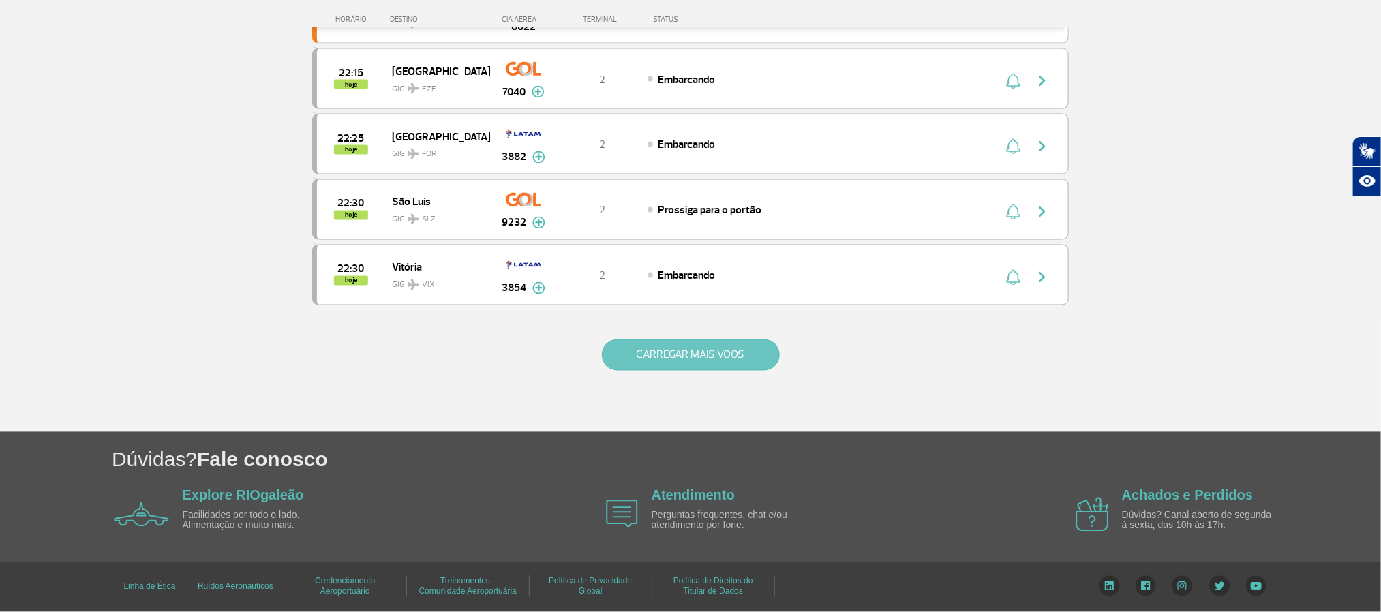
scroll to position [1261, 0]
click at [698, 356] on button "CARREGAR MAIS VOOS" at bounding box center [691, 354] width 178 height 31
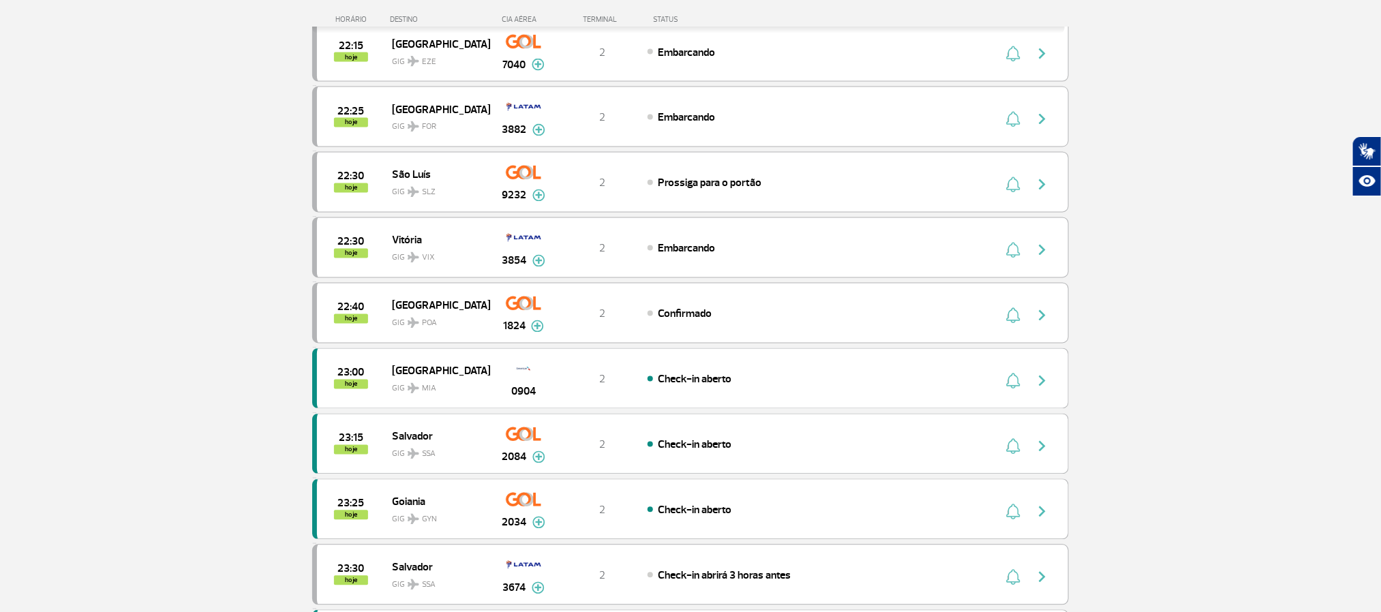
click at [125, 262] on section "Página Inicial > Voos > Painel de Voos Painel de Voos Partidas Chegadas 21:15 2…" at bounding box center [690, 259] width 1381 height 2907
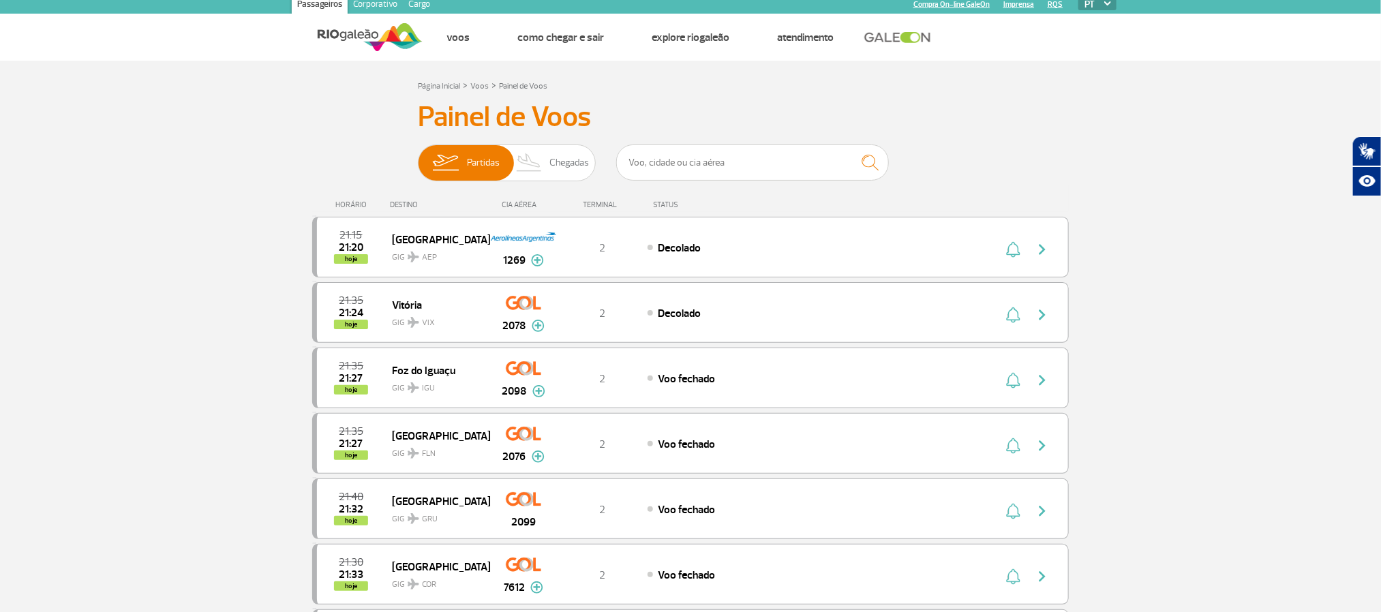
scroll to position [0, 0]
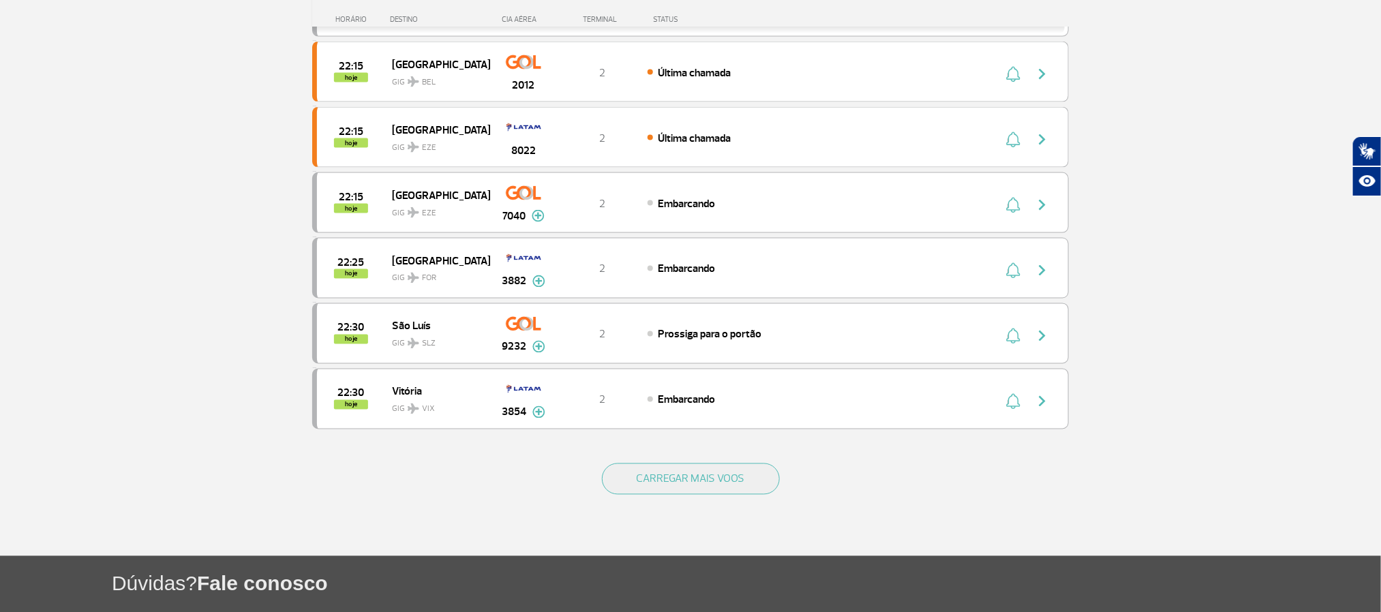
scroll to position [1227, 0]
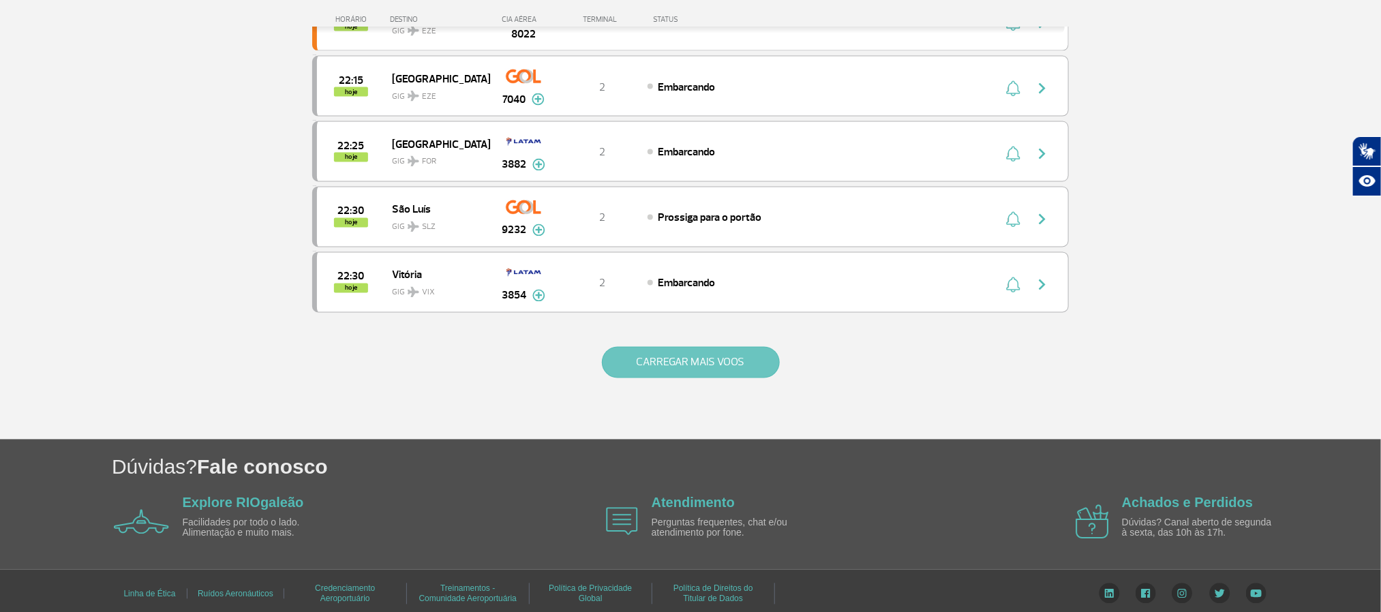
click at [701, 378] on button "CARREGAR MAIS VOOS" at bounding box center [691, 362] width 178 height 31
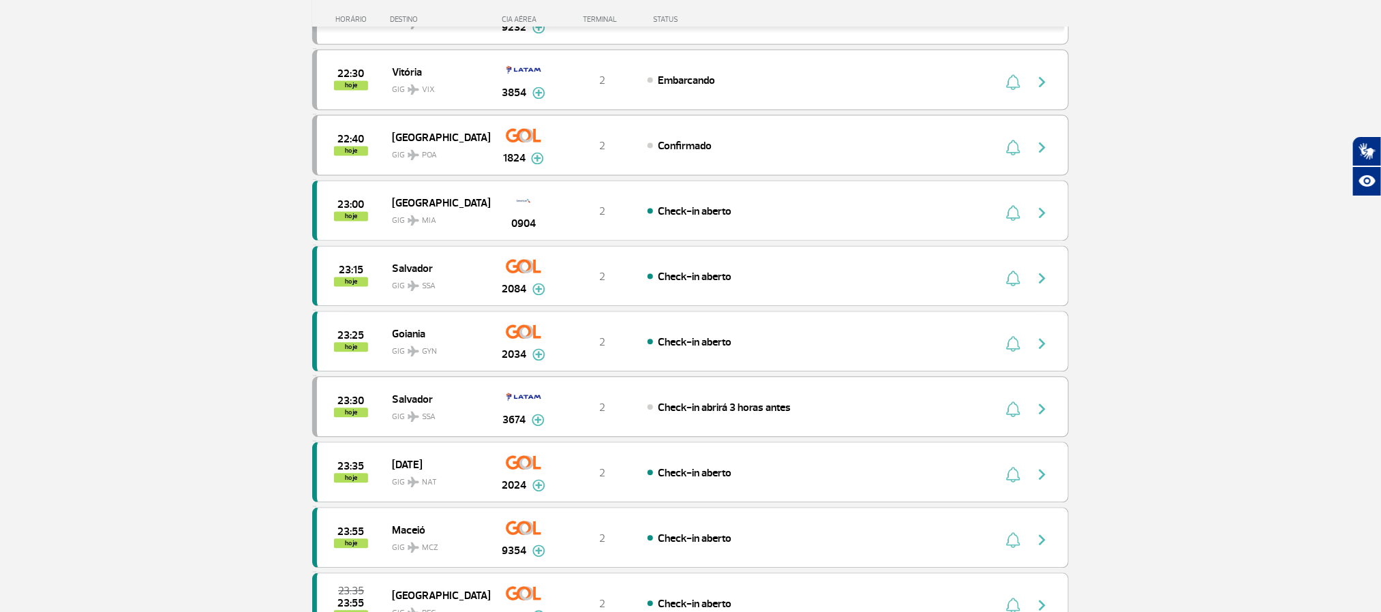
scroll to position [1431, 0]
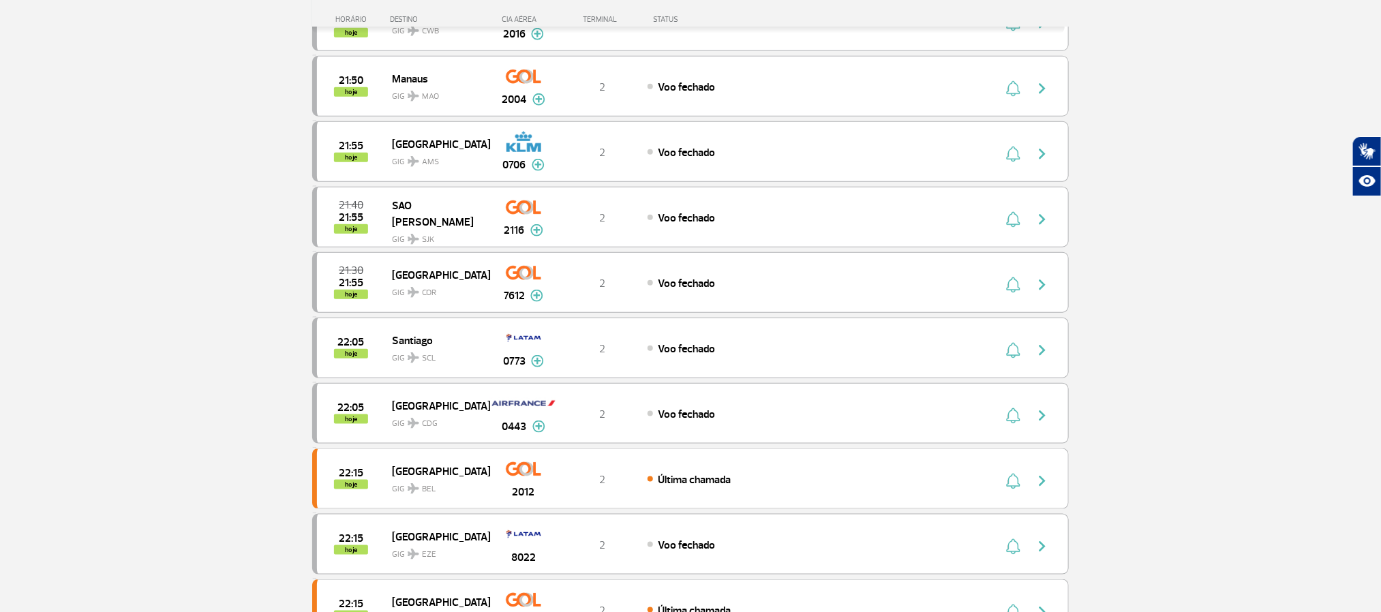
click at [127, 326] on section "Página Inicial > Voos > Painel de Voos Painel de Voos Partidas Chegadas 21:35 2…" at bounding box center [690, 229] width 1381 height 1599
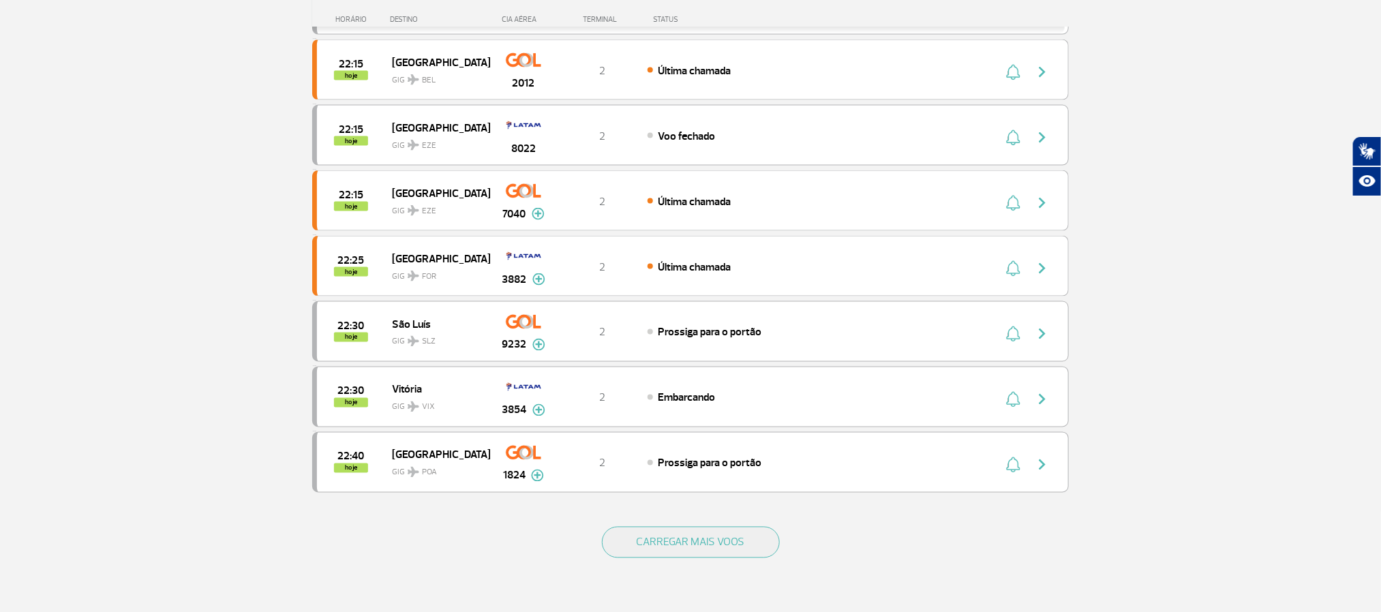
scroll to position [1149, 0]
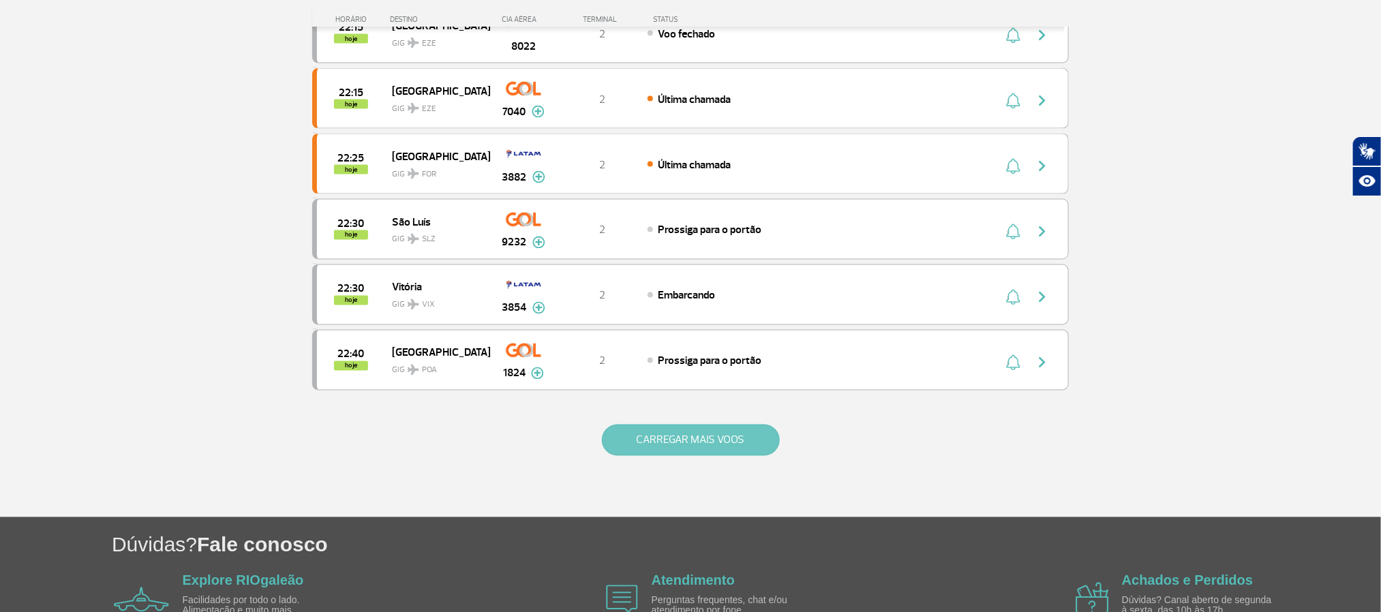
click at [701, 456] on button "CARREGAR MAIS VOOS" at bounding box center [691, 440] width 178 height 31
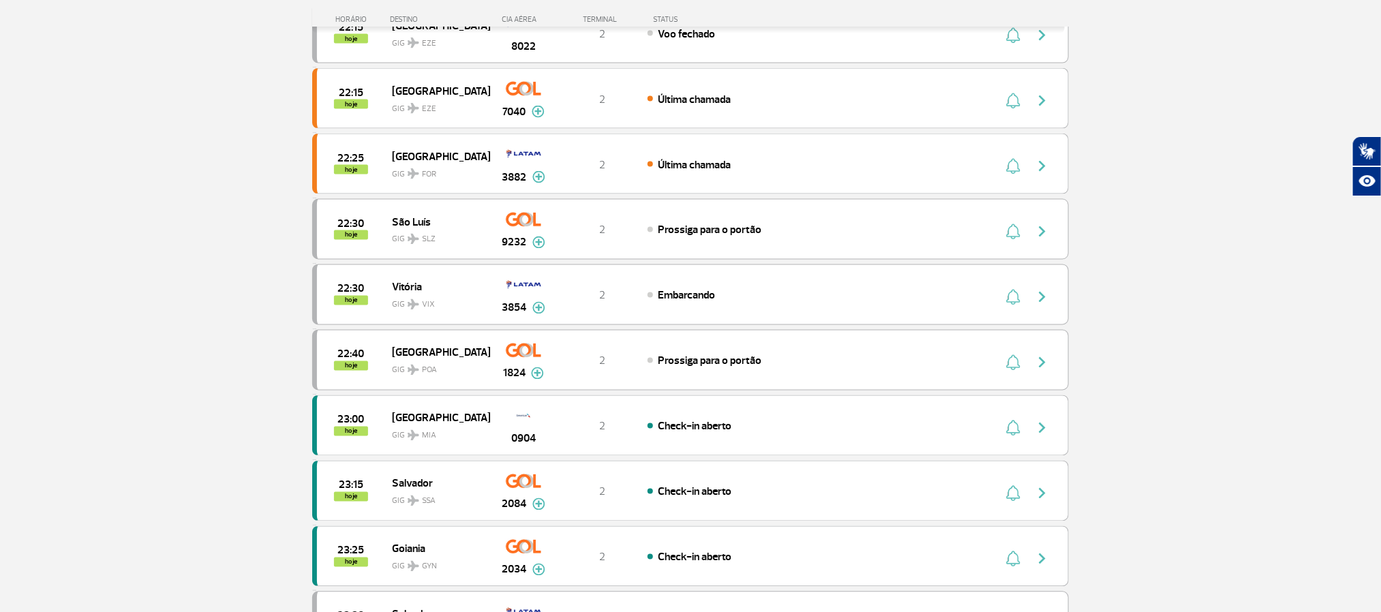
click at [61, 313] on section "Página Inicial > Voos > Painel de Voos Painel de Voos Partidas Chegadas 21:35 2…" at bounding box center [690, 371] width 1381 height 2907
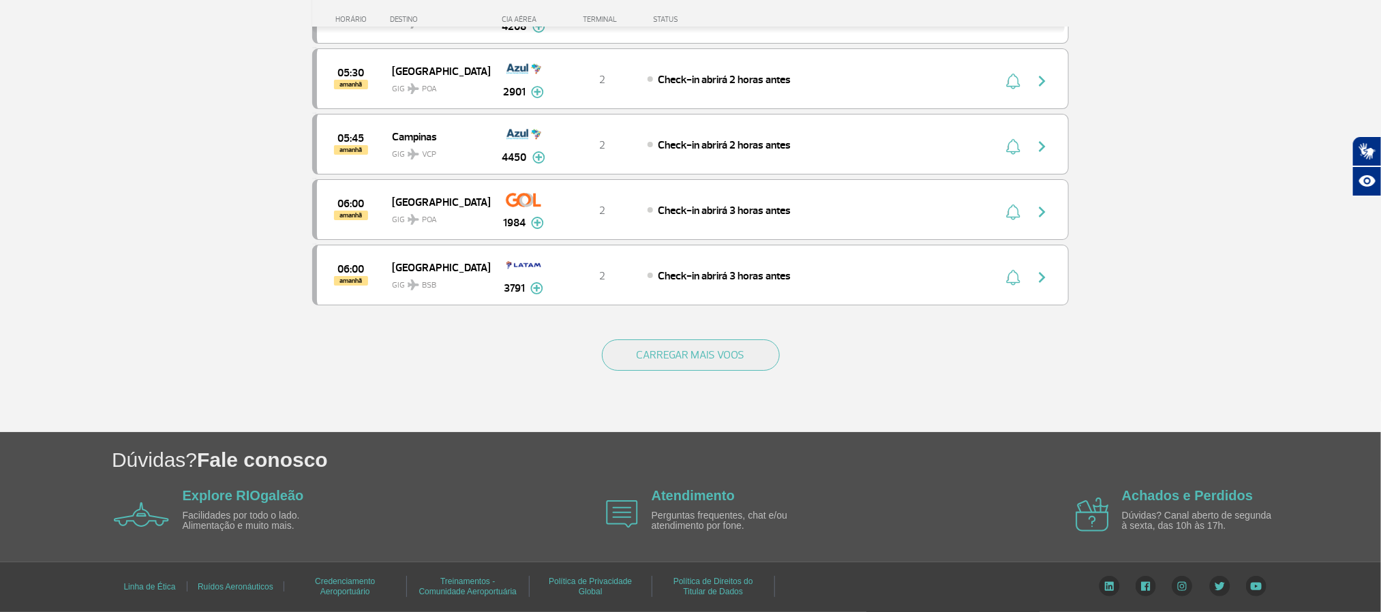
scroll to position [2597, 0]
click at [693, 373] on div "CARREGAR MAIS VOOS" at bounding box center [690, 377] width 756 height 110
click at [691, 369] on button "CARREGAR MAIS VOOS" at bounding box center [691, 354] width 178 height 31
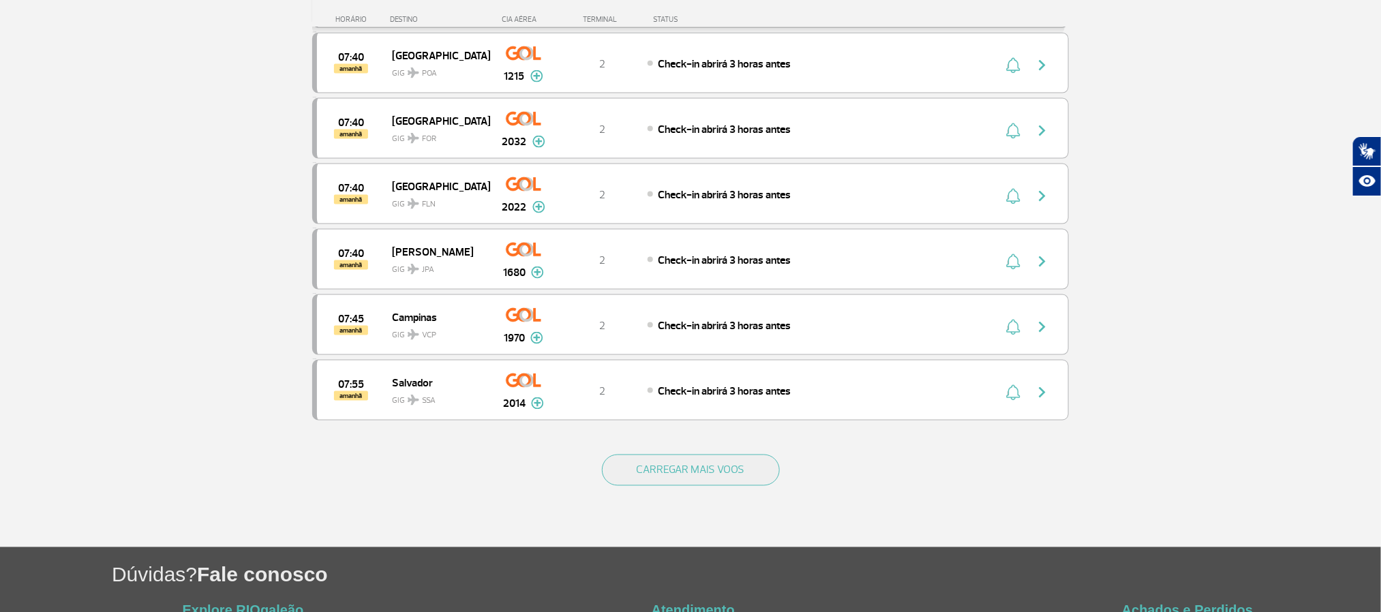
scroll to position [3728, 0]
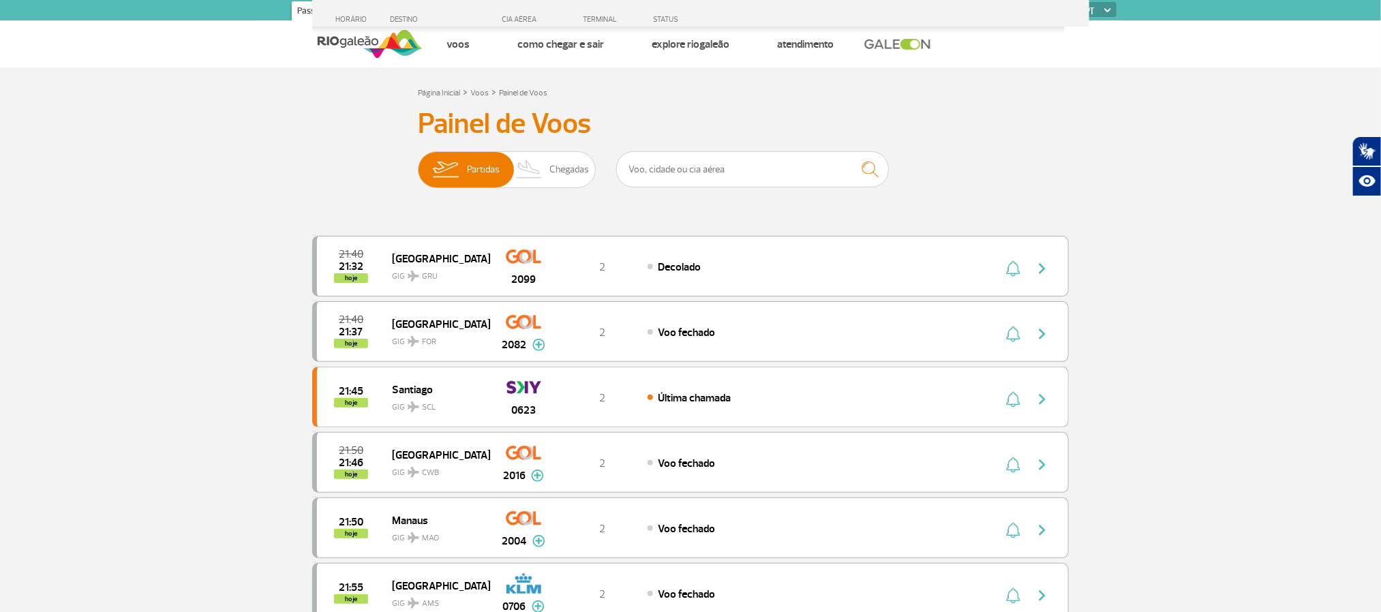
scroll to position [1249, 0]
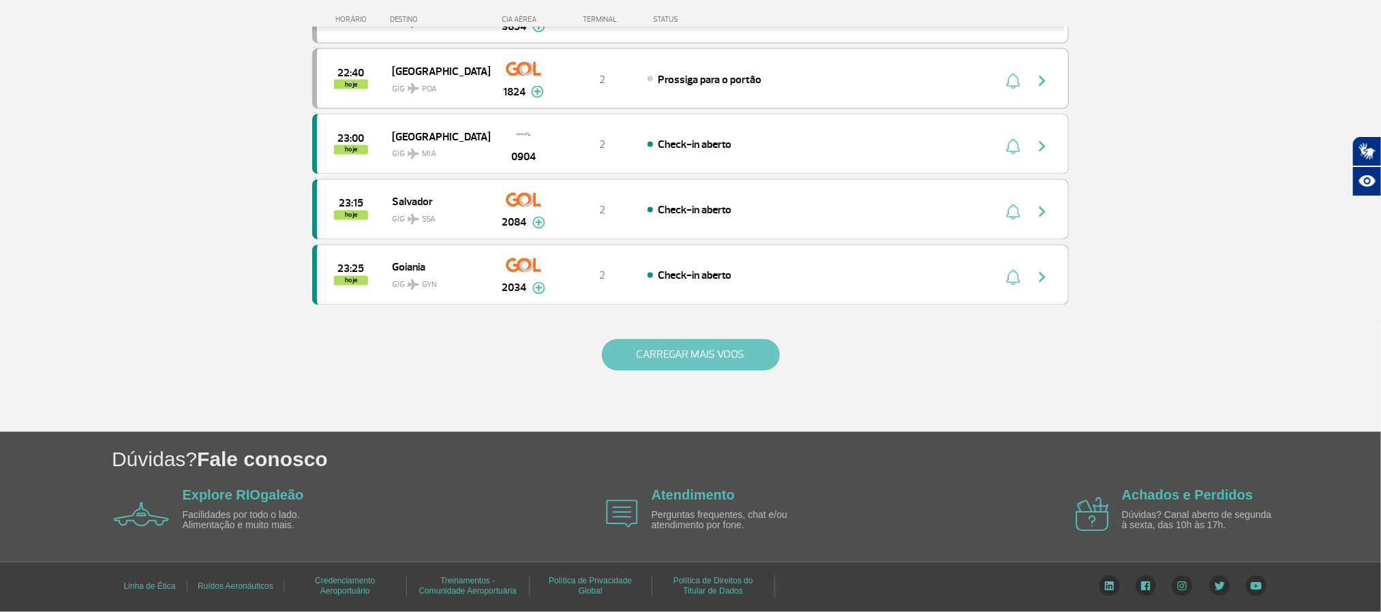
click at [754, 371] on button "CARREGAR MAIS VOOS" at bounding box center [691, 354] width 178 height 31
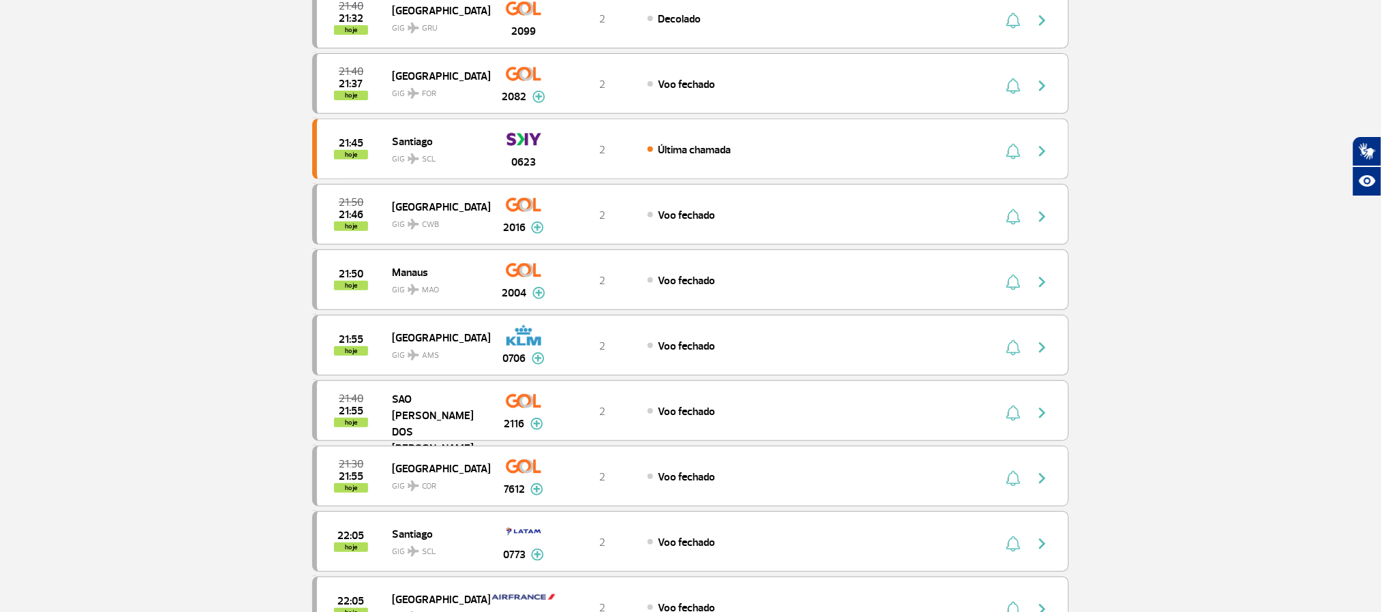
scroll to position [0, 0]
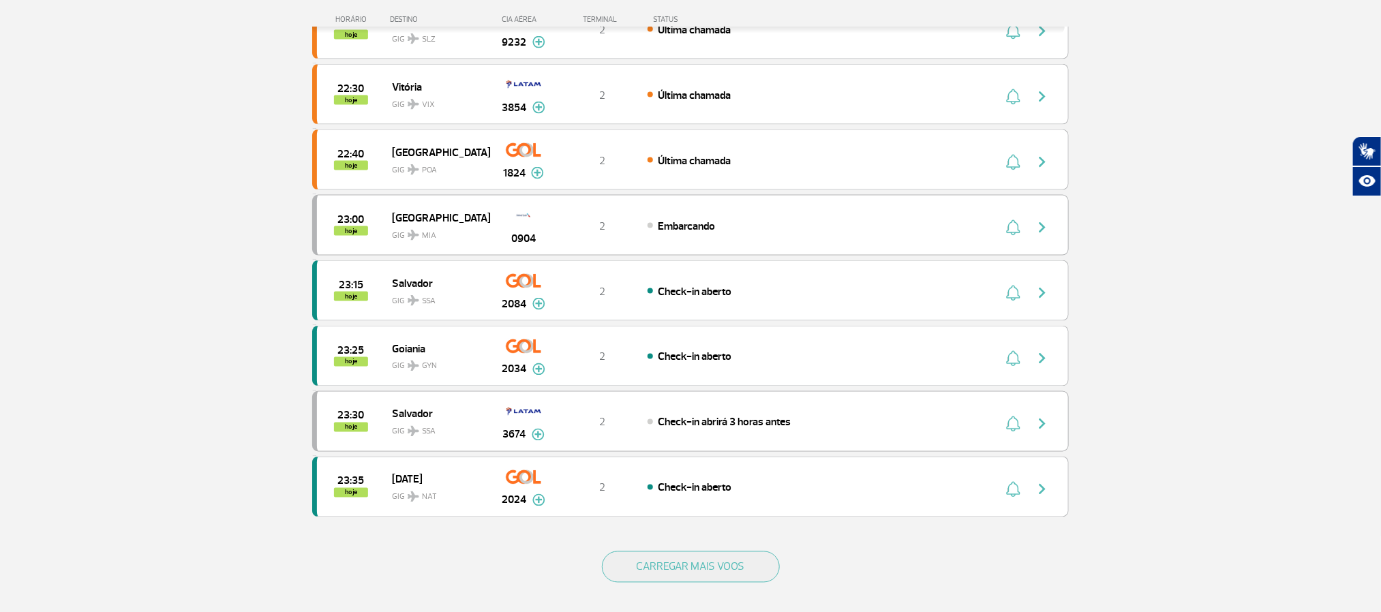
scroll to position [1124, 0]
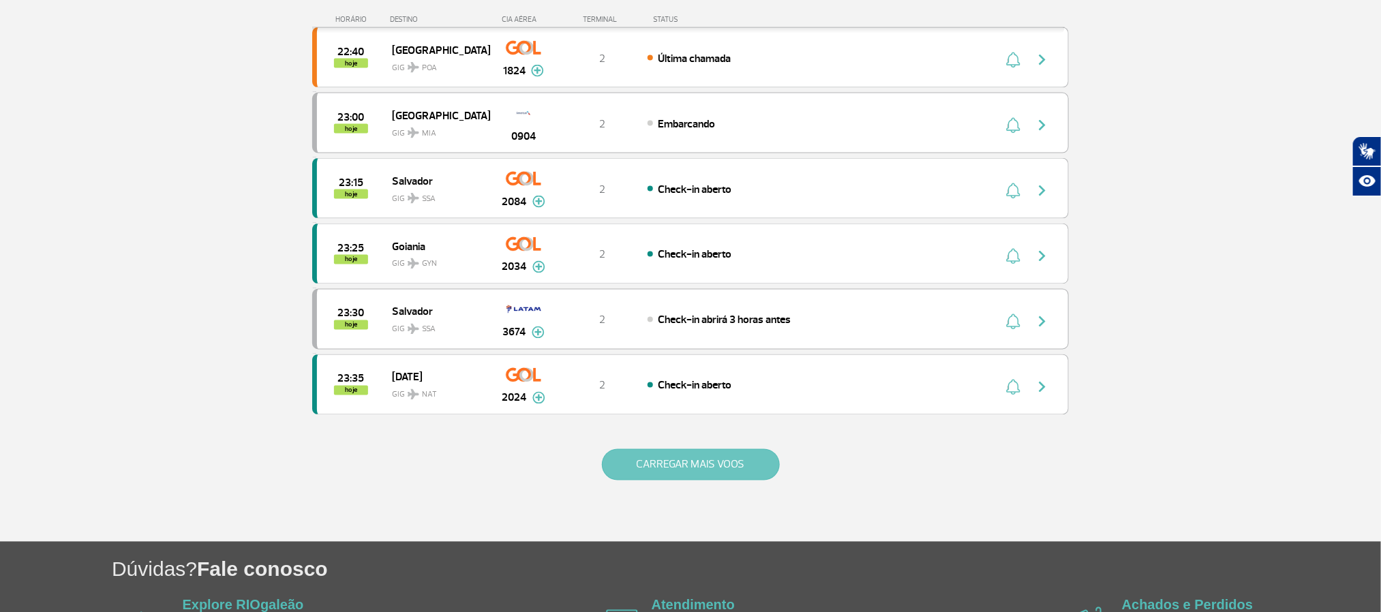
click at [658, 480] on button "CARREGAR MAIS VOOS" at bounding box center [691, 464] width 178 height 31
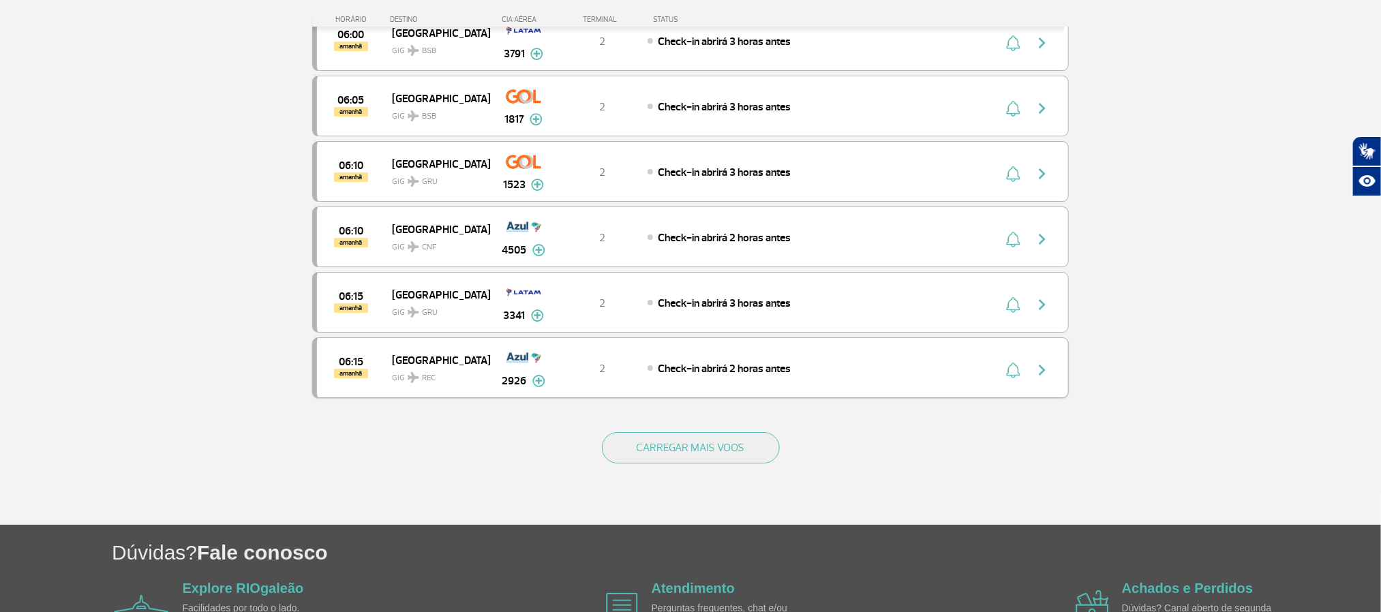
scroll to position [2453, 0]
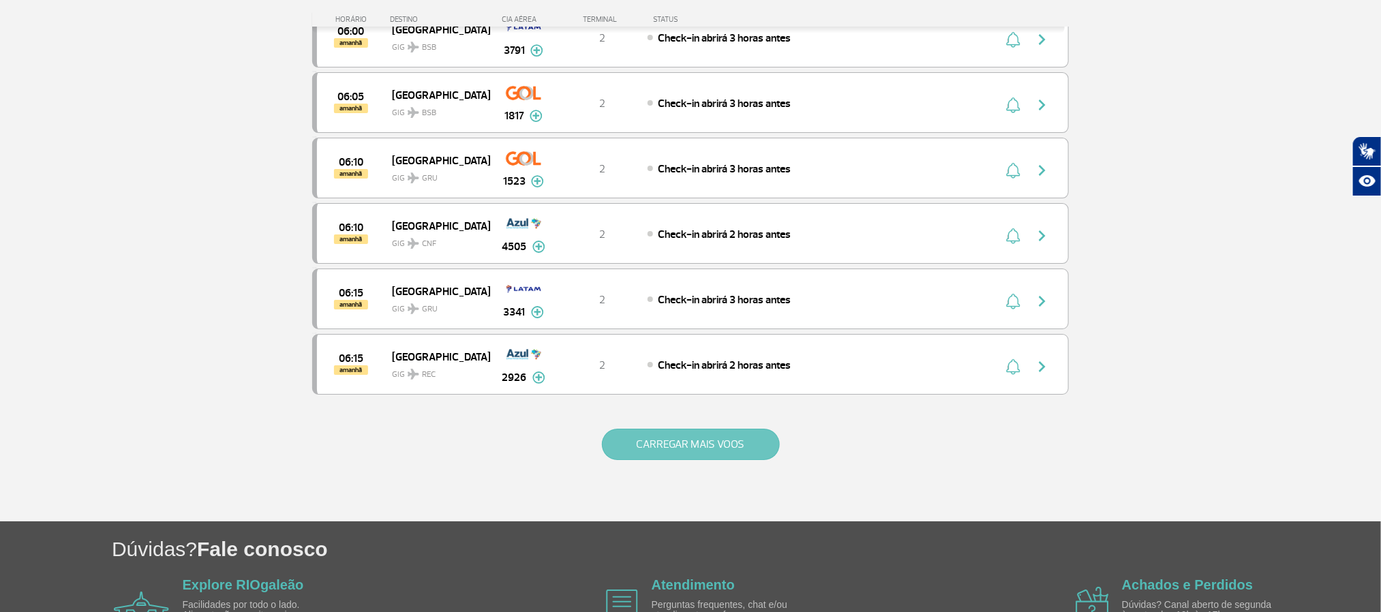
click at [738, 460] on button "CARREGAR MAIS VOOS" at bounding box center [691, 444] width 178 height 31
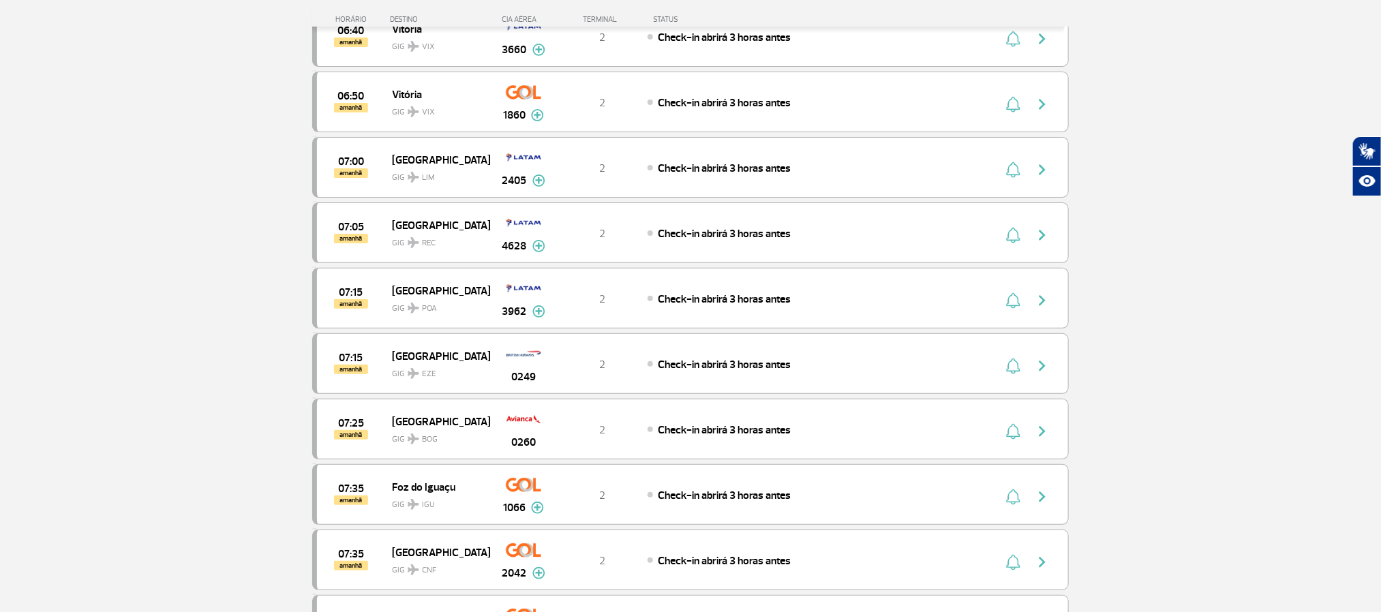
scroll to position [2965, 0]
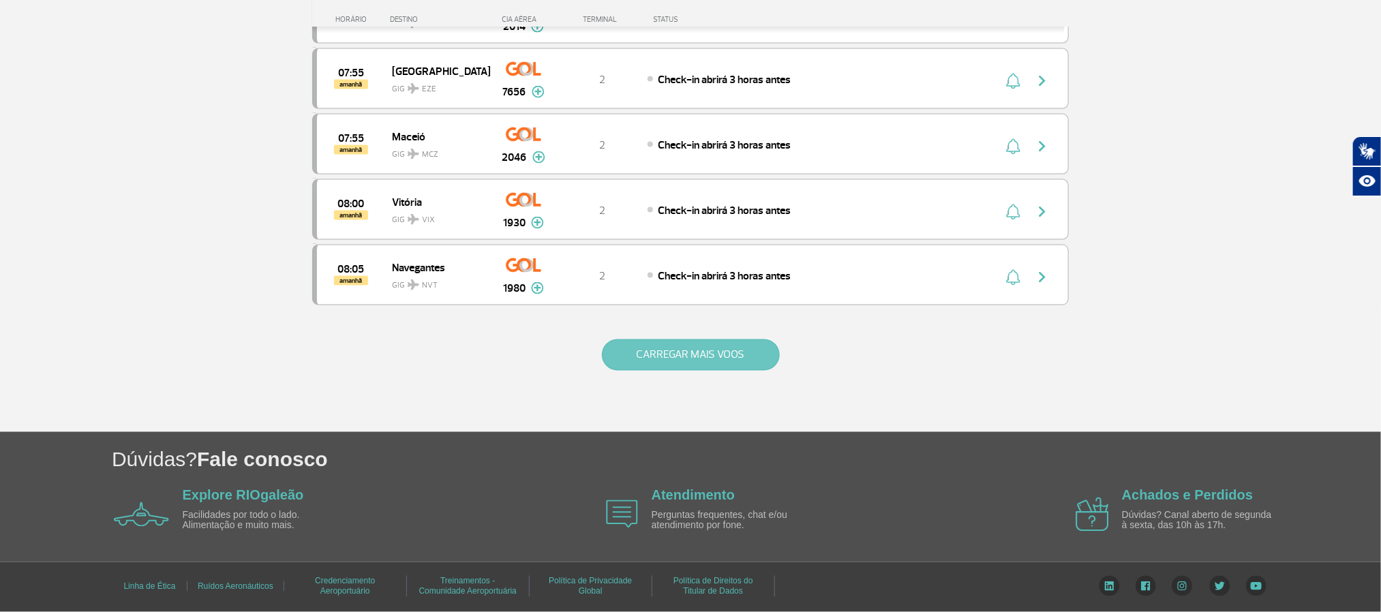
click at [651, 358] on button "CARREGAR MAIS VOOS" at bounding box center [691, 354] width 178 height 31
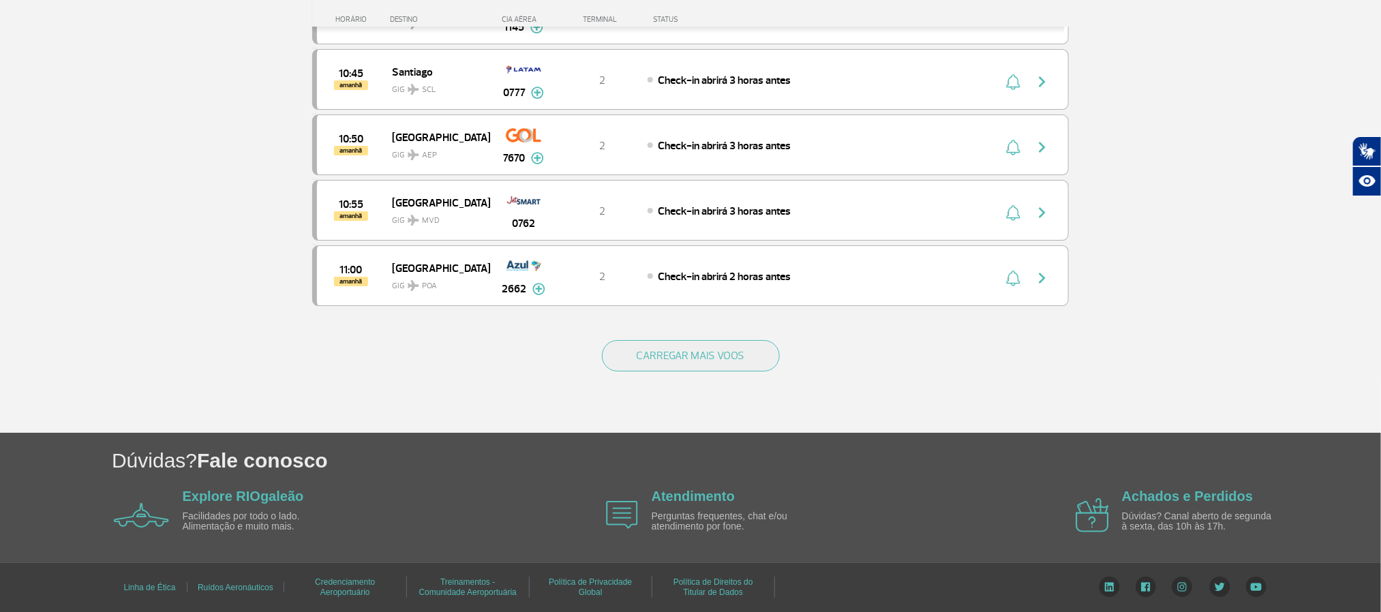
scroll to position [5261, 0]
click at [658, 365] on button "CARREGAR MAIS VOOS" at bounding box center [691, 354] width 178 height 31
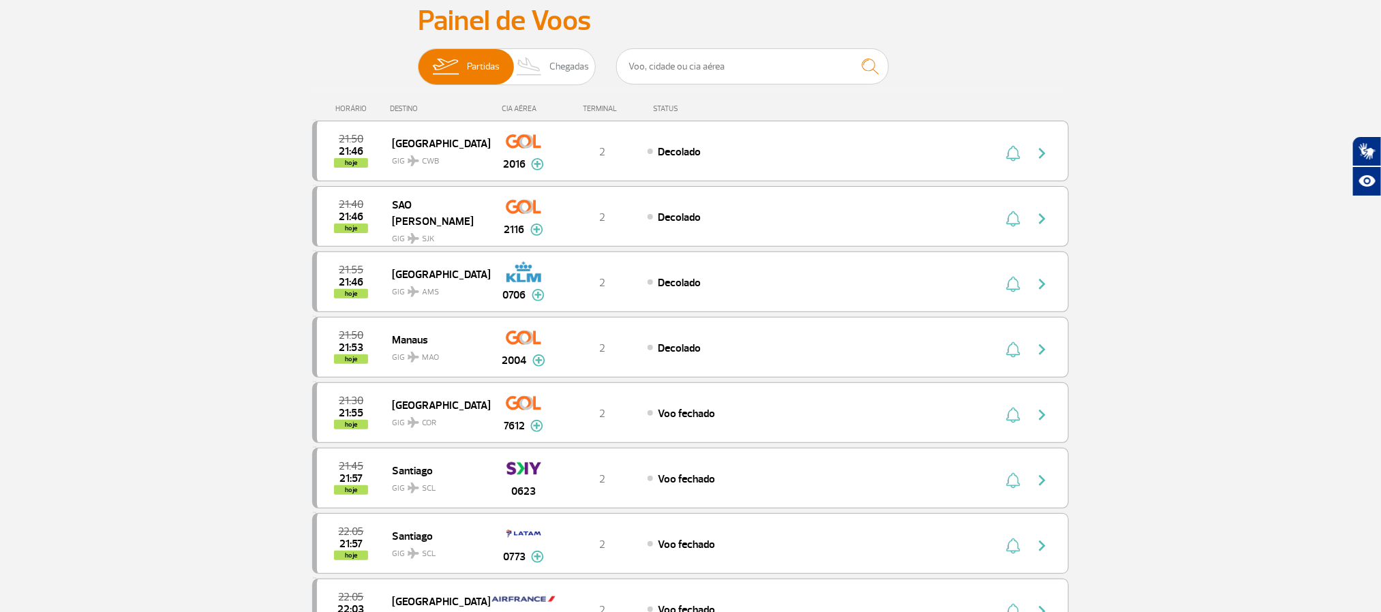
scroll to position [0, 0]
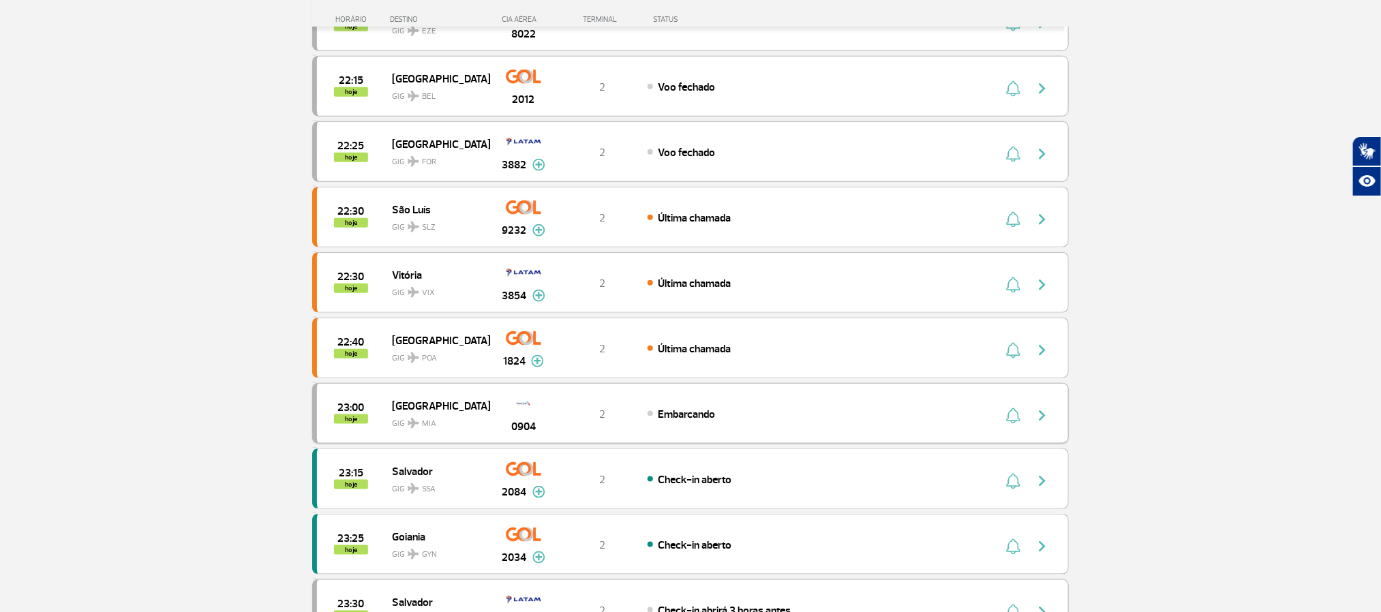
click at [822, 413] on div "23:00 hoje Miami GIG MIA 0904 2 Embarcando" at bounding box center [690, 413] width 756 height 61
click at [1041, 424] on img "button" at bounding box center [1042, 416] width 16 height 16
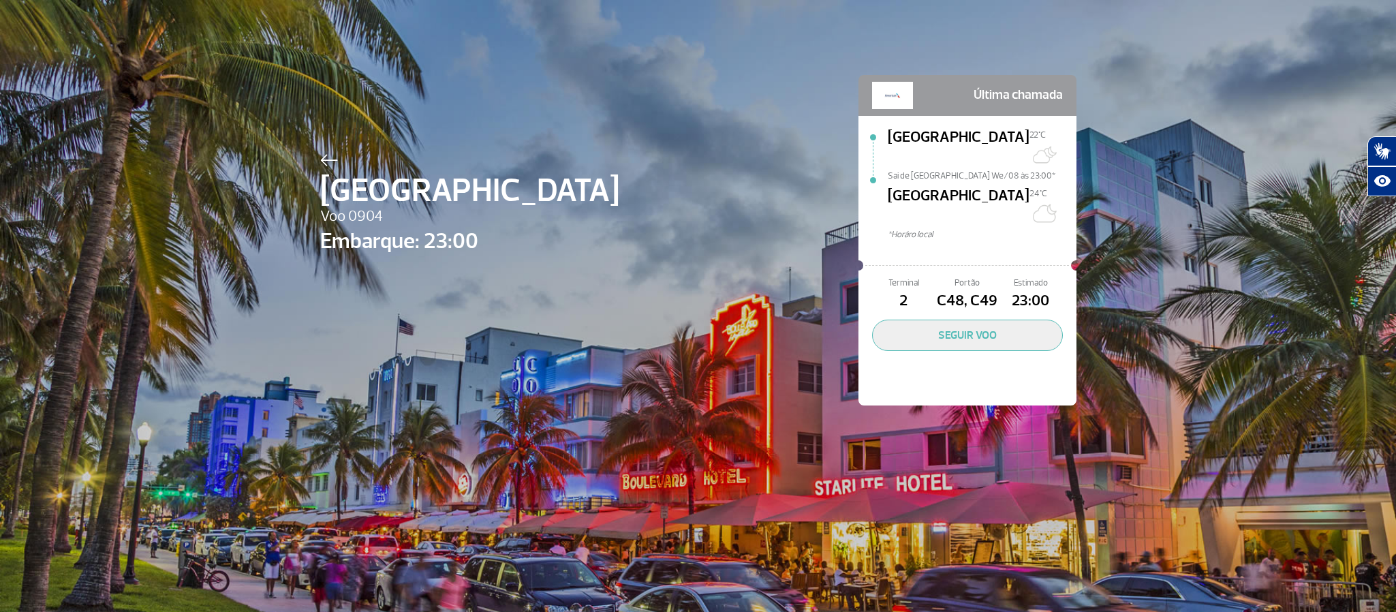
click at [320, 154] on img at bounding box center [329, 160] width 18 height 12
